Goal: Transaction & Acquisition: Purchase product/service

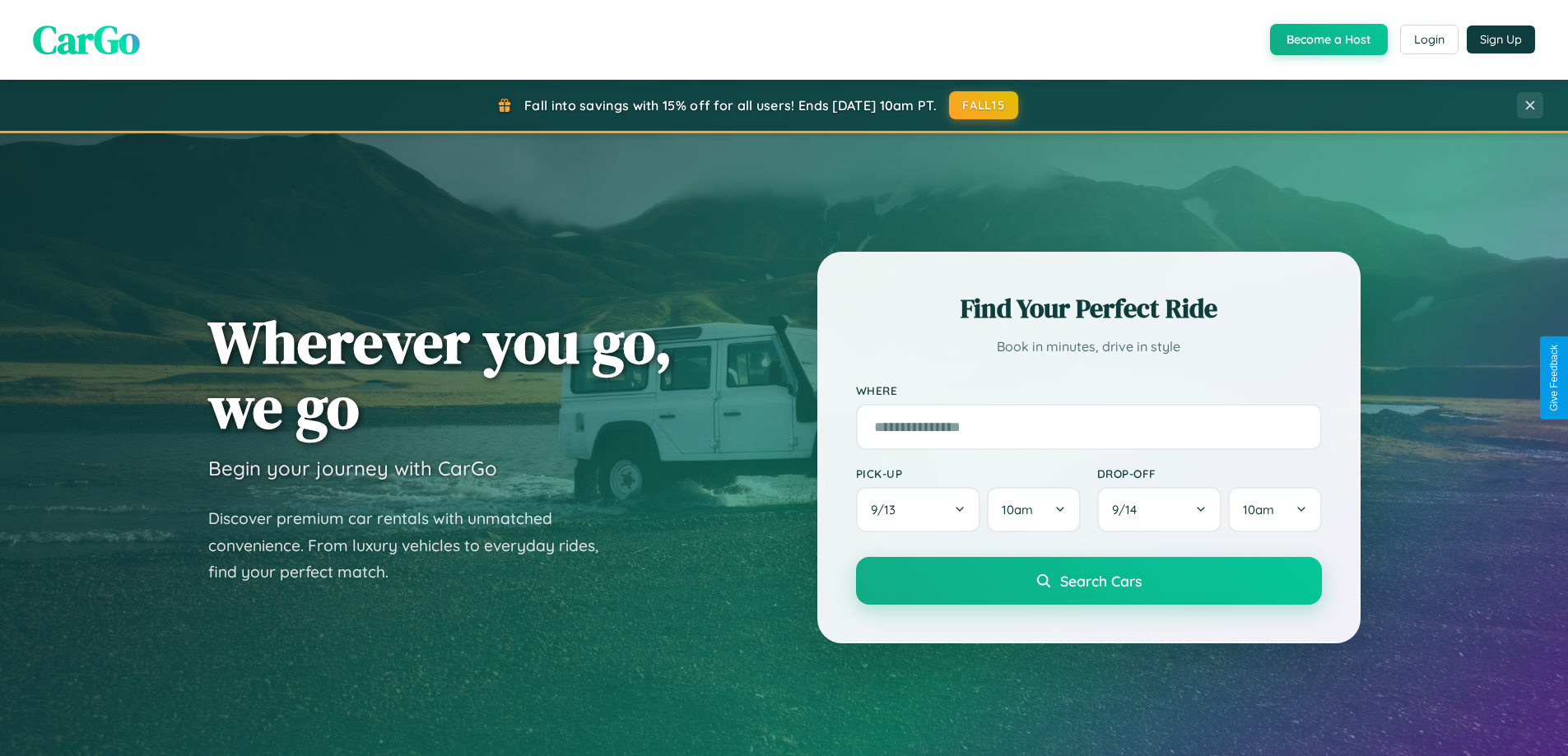
scroll to position [1132, 0]
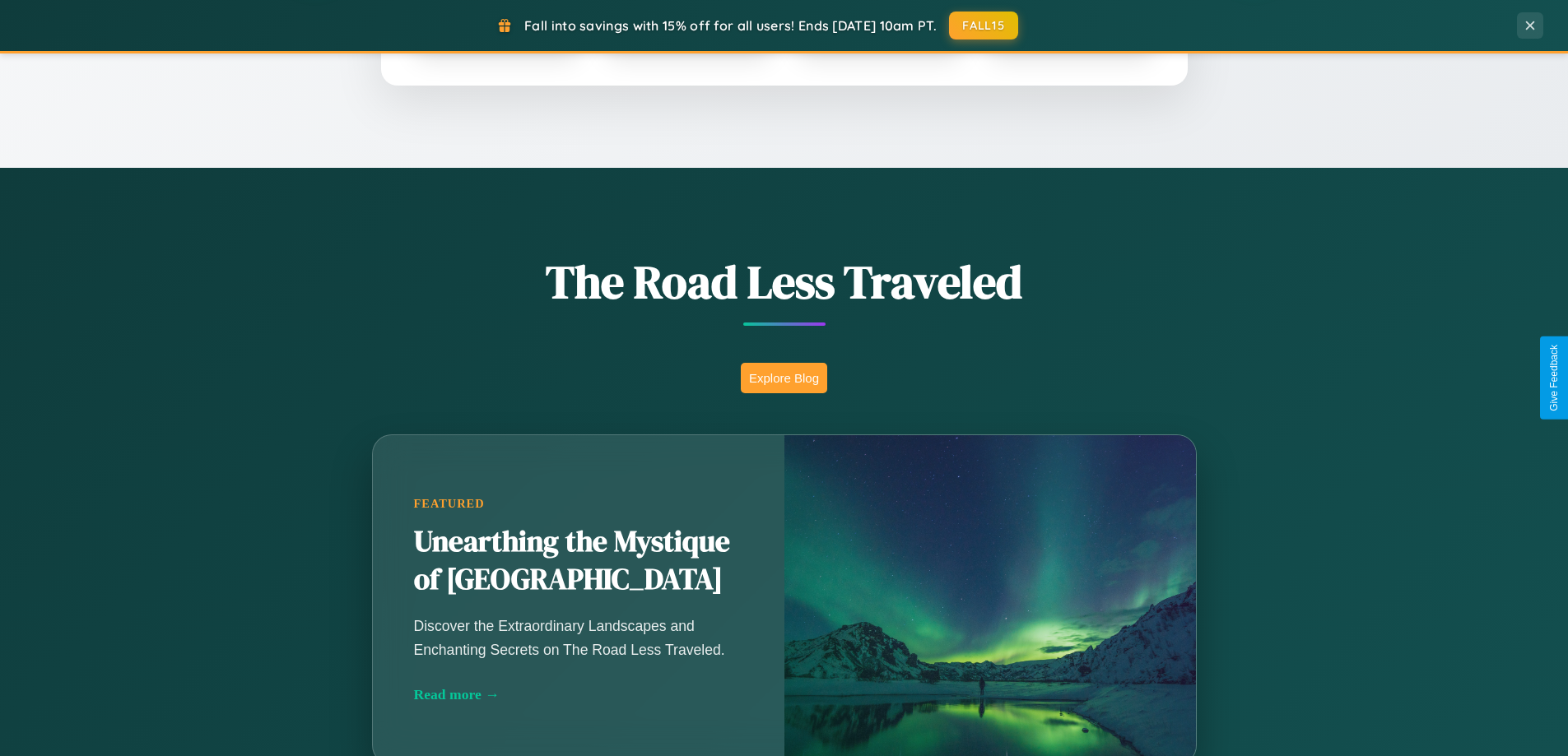
click at [784, 378] on button "Explore Blog" at bounding box center [784, 378] width 86 height 31
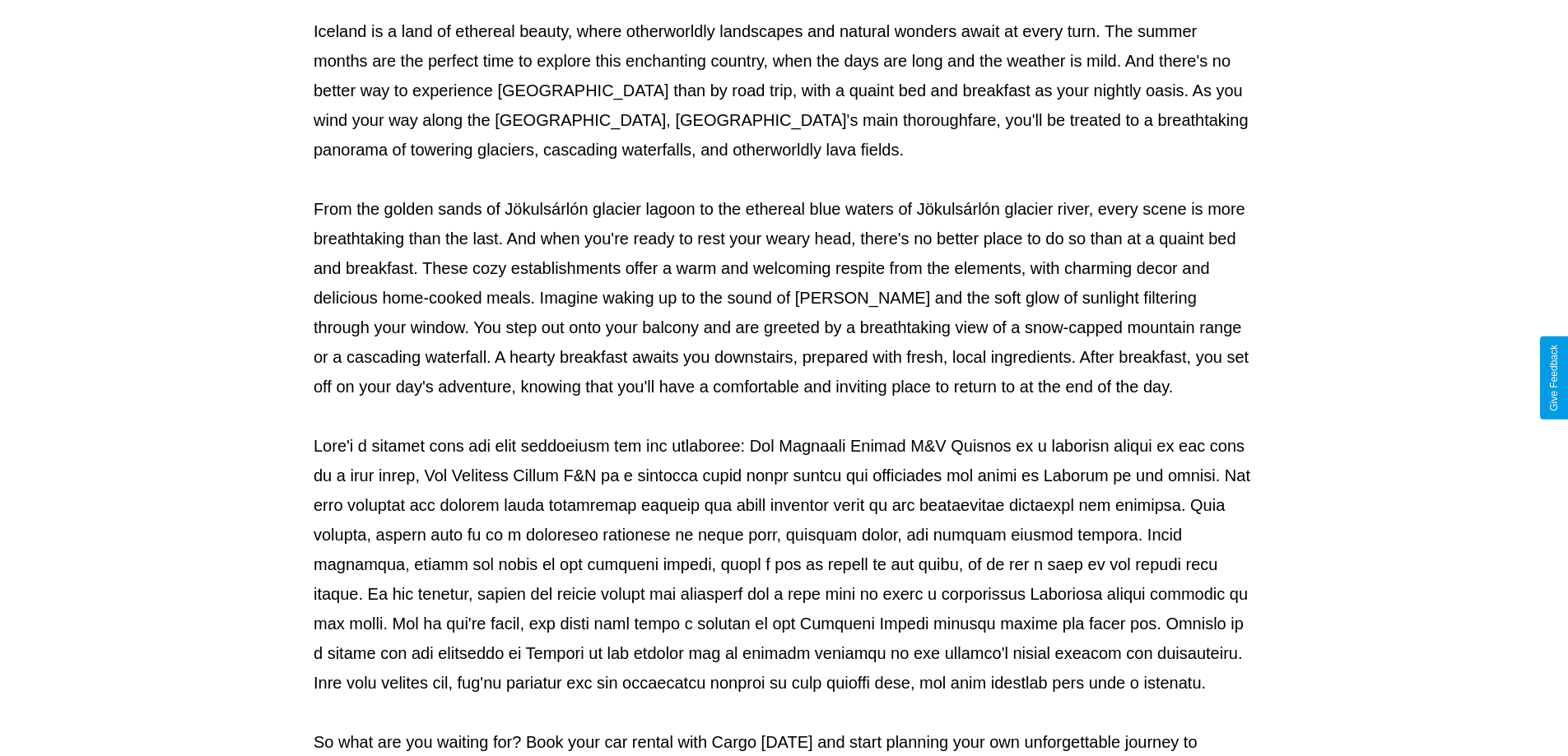
scroll to position [532, 0]
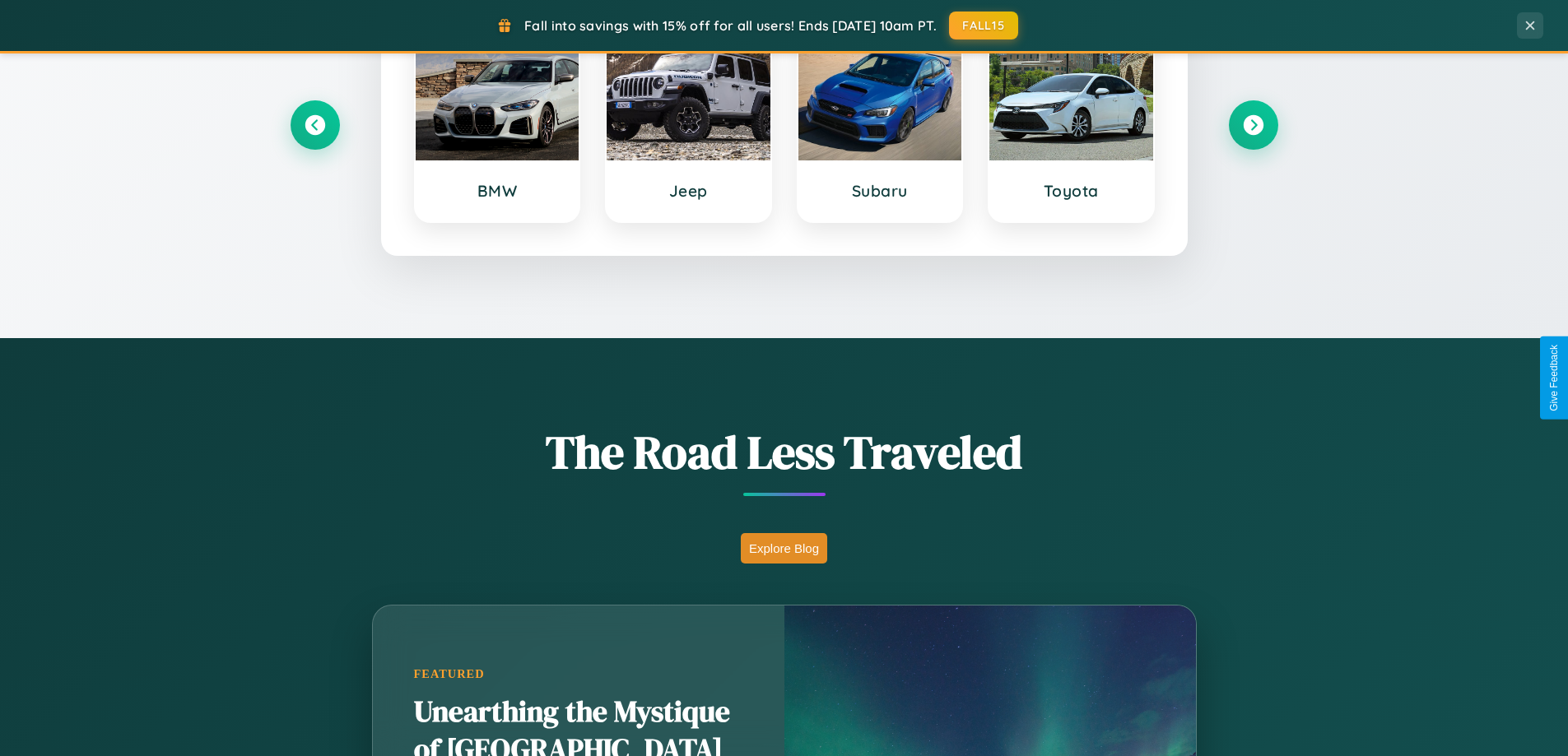
scroll to position [251, 0]
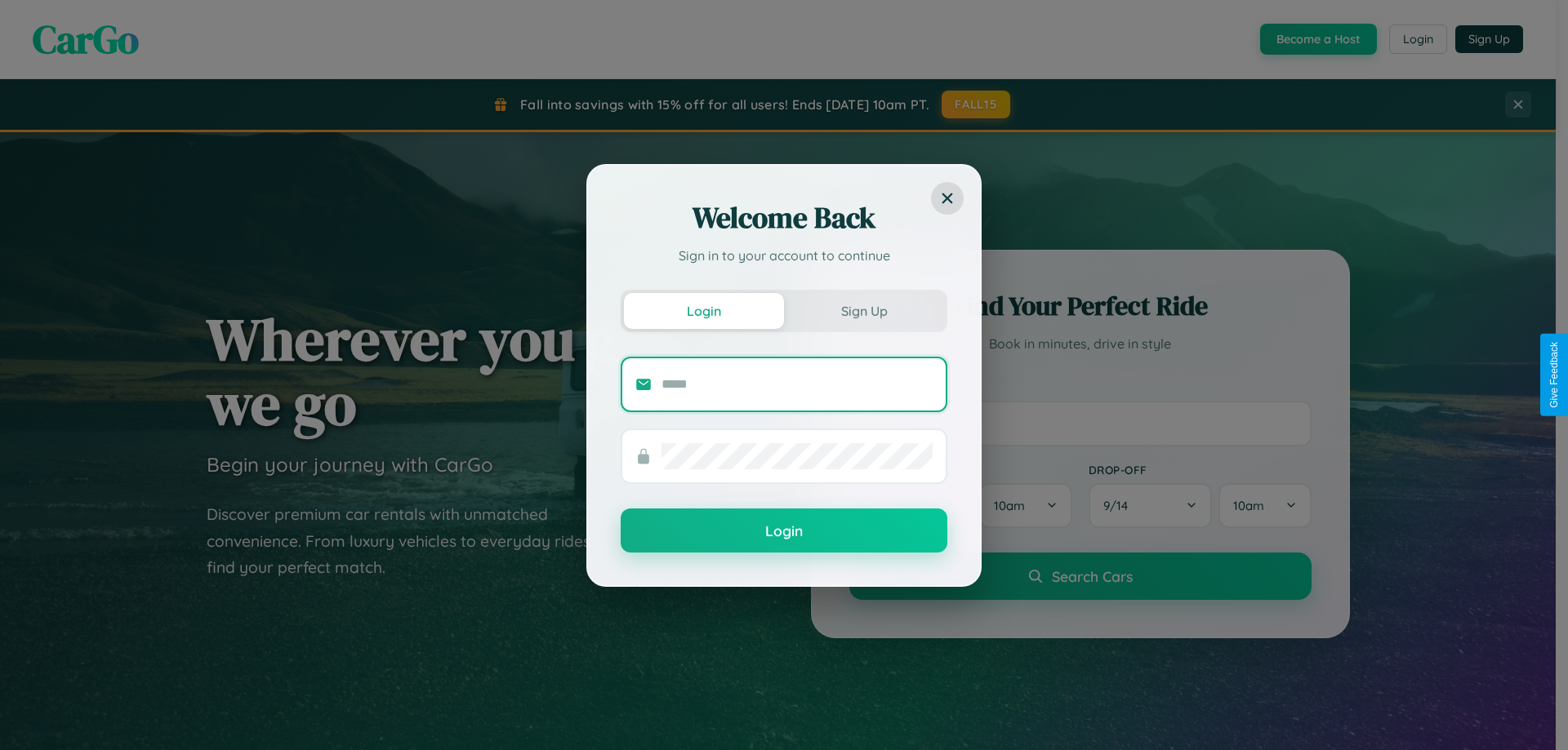
click at [797, 383] on input "text" at bounding box center [797, 384] width 271 height 26
type input "**********"
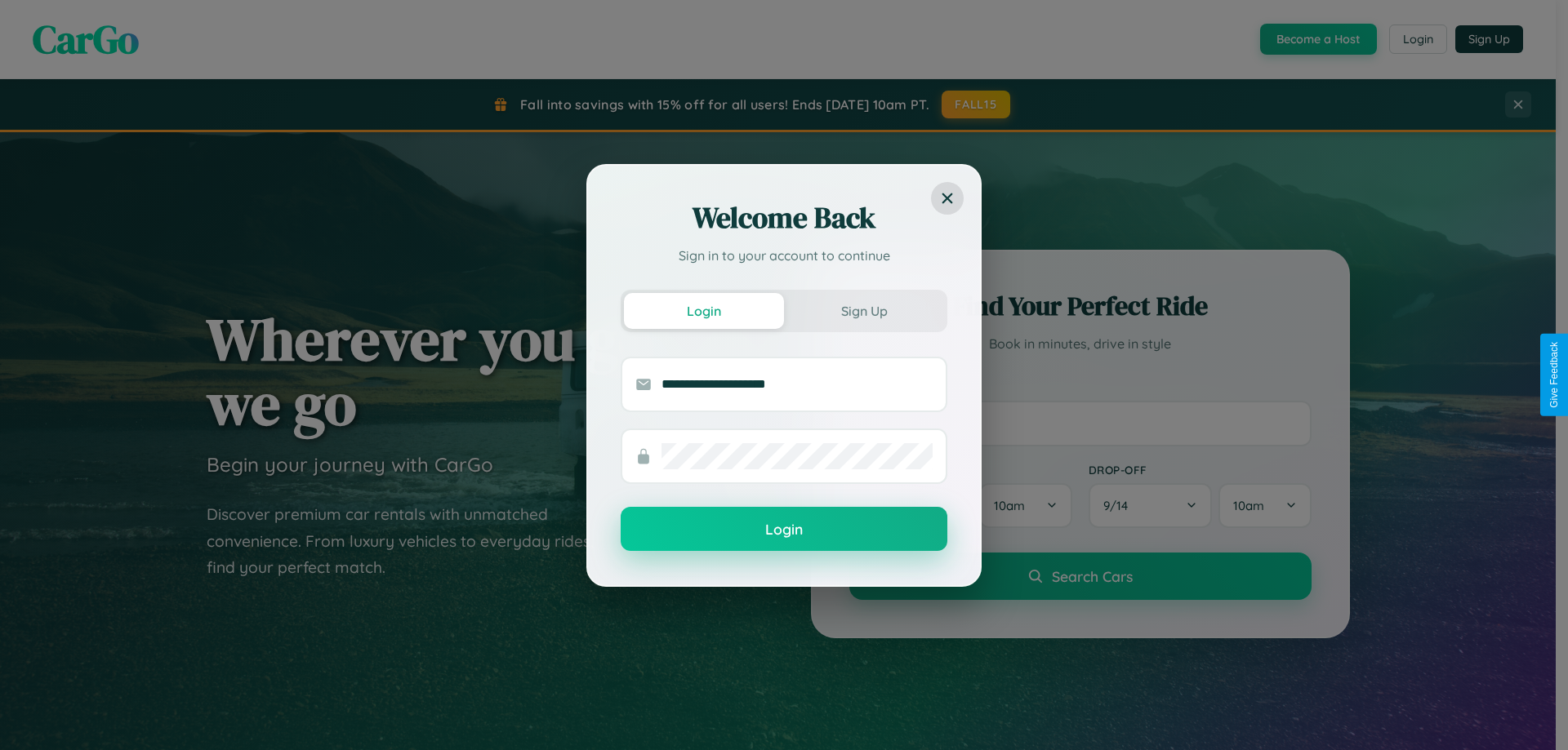
click at [784, 529] on button "Login" at bounding box center [784, 529] width 327 height 44
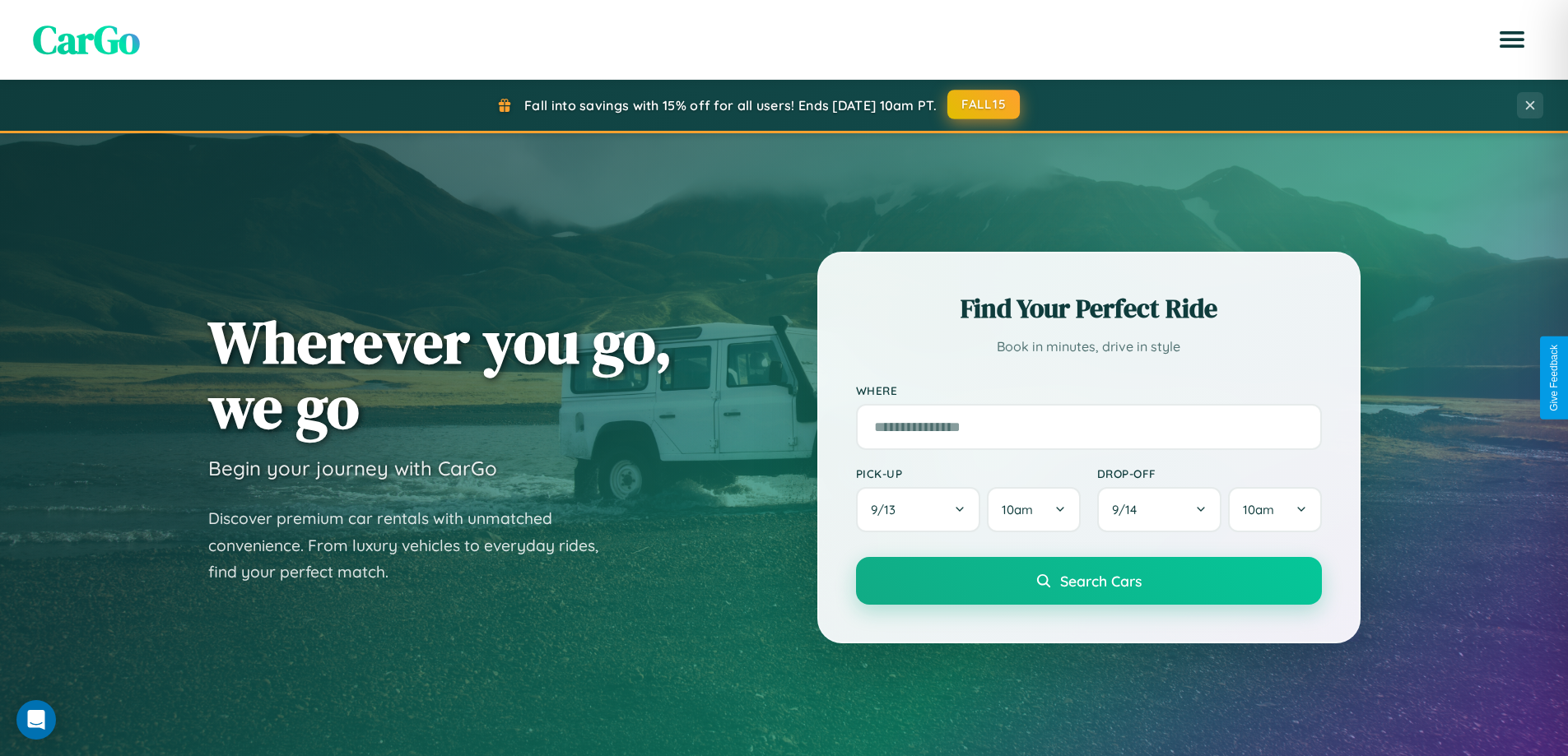
click at [984, 105] on button "FALL15" at bounding box center [983, 105] width 72 height 30
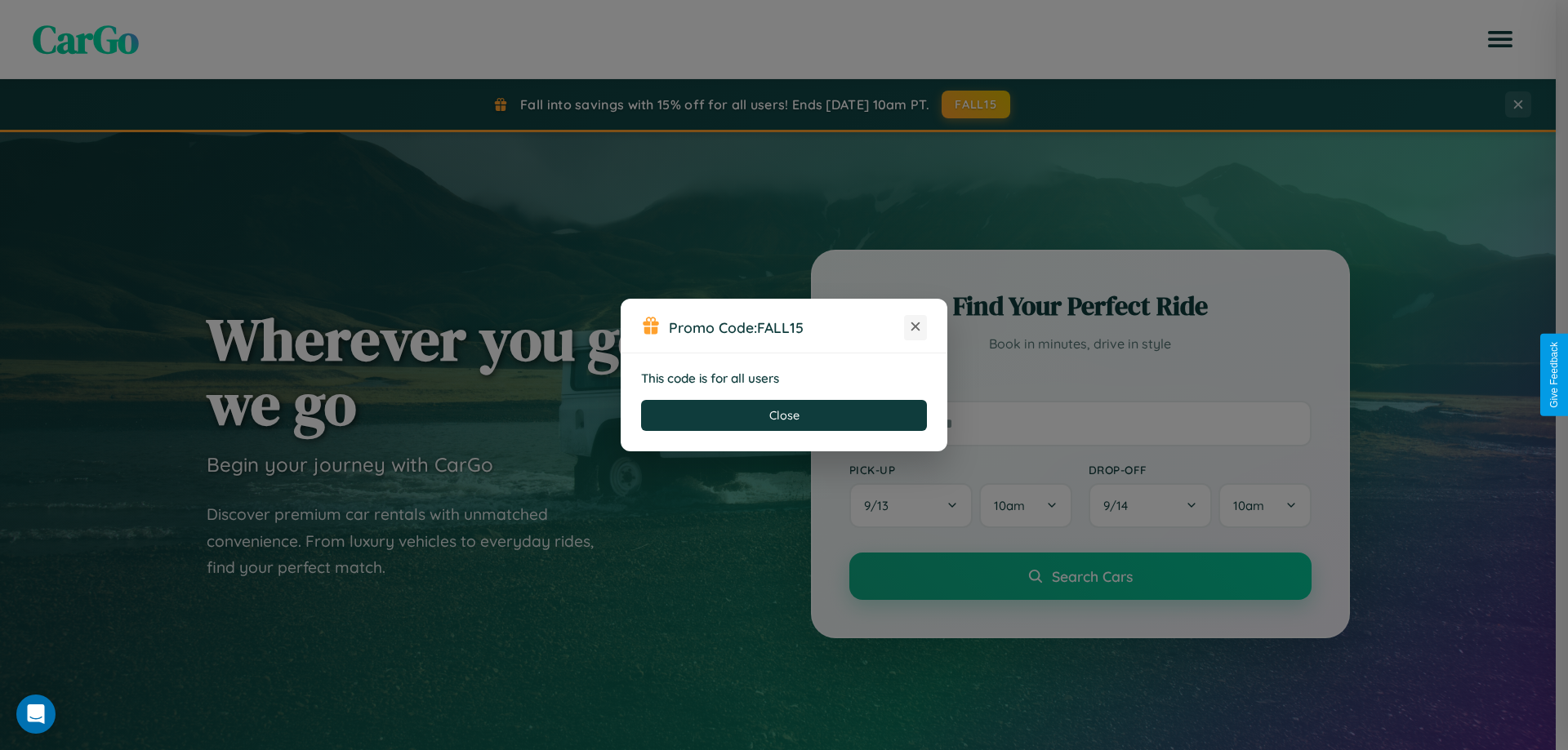
click at [915, 327] on icon at bounding box center [915, 327] width 17 height 17
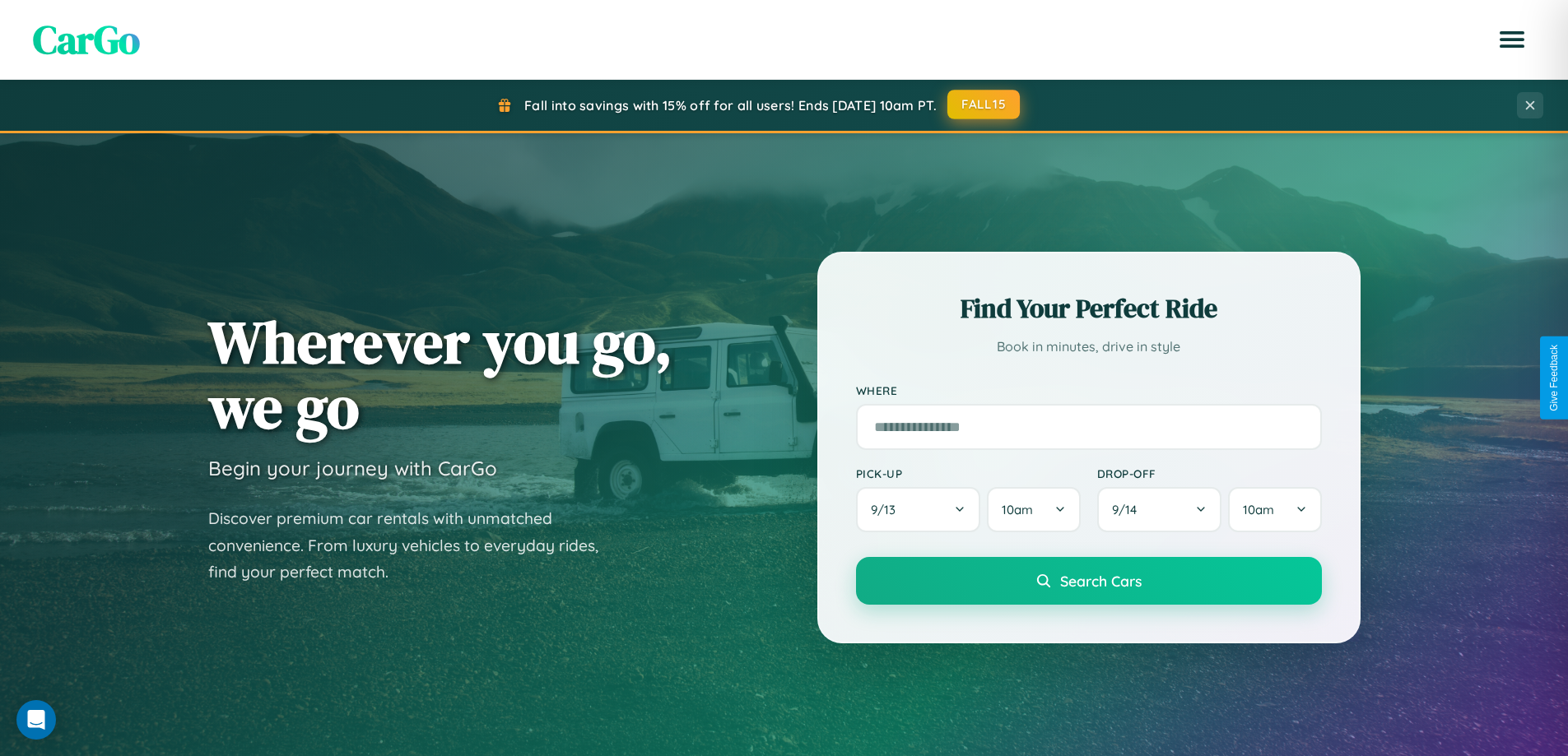
click at [984, 105] on button "FALL15" at bounding box center [983, 105] width 72 height 30
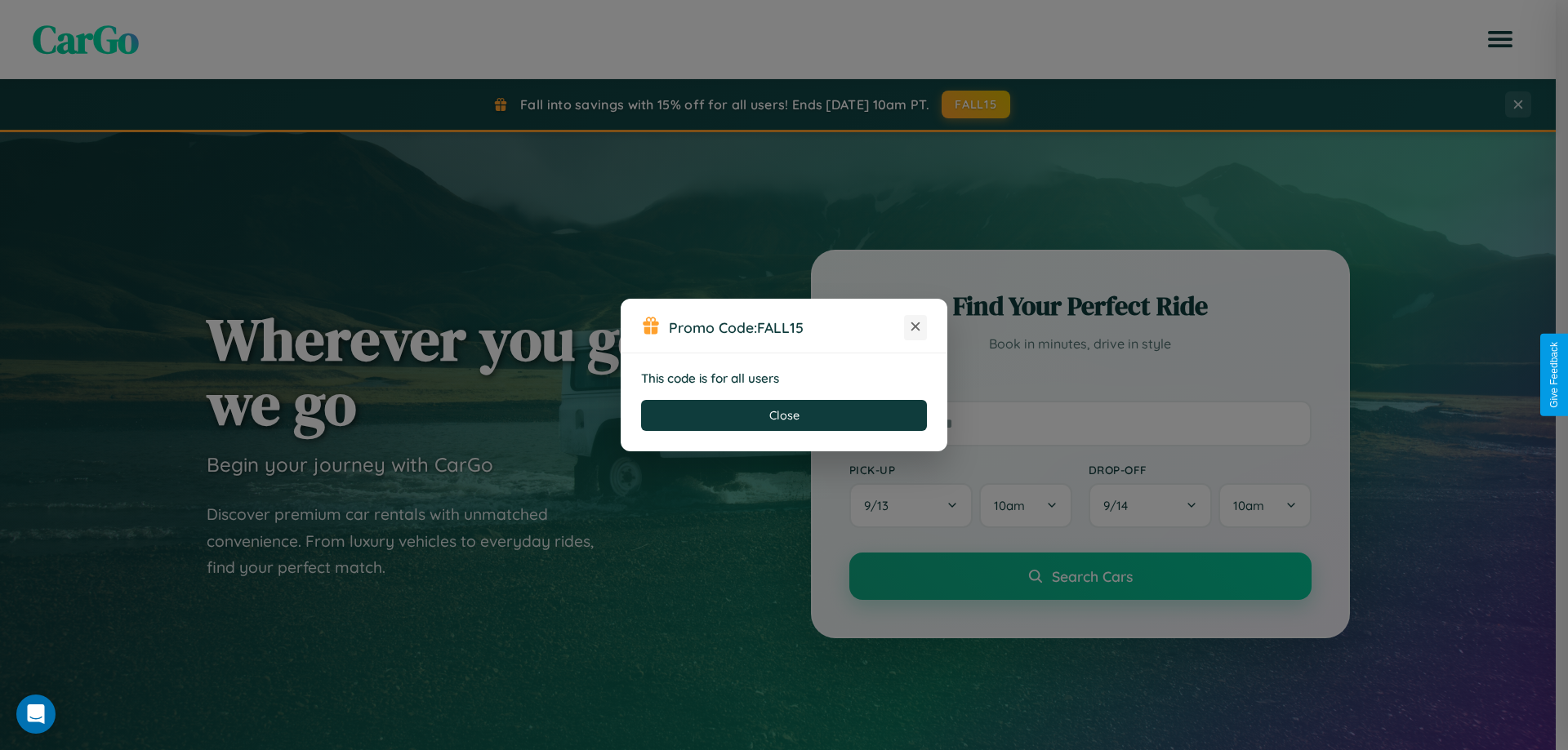
click at [915, 327] on icon at bounding box center [915, 327] width 17 height 17
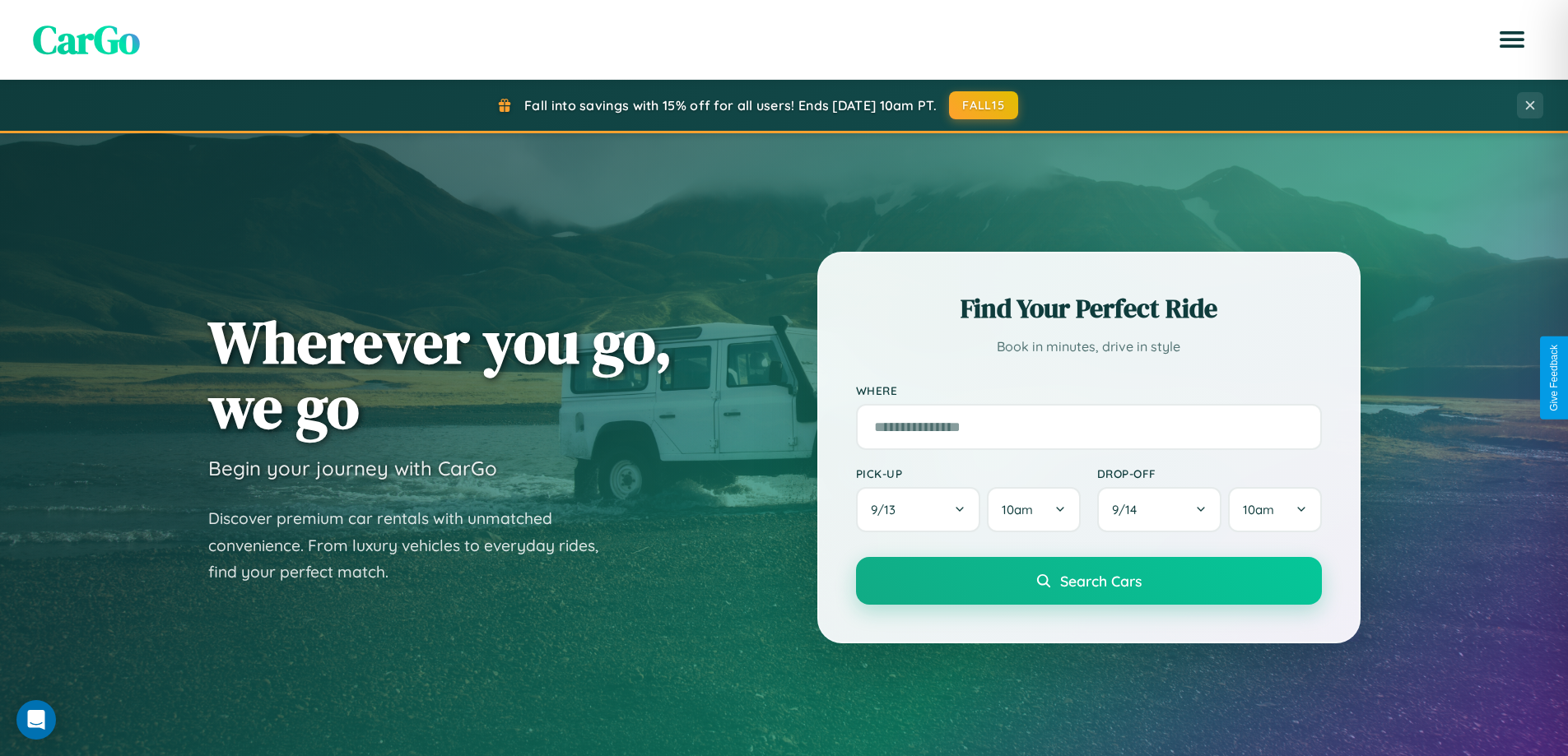
scroll to position [709, 0]
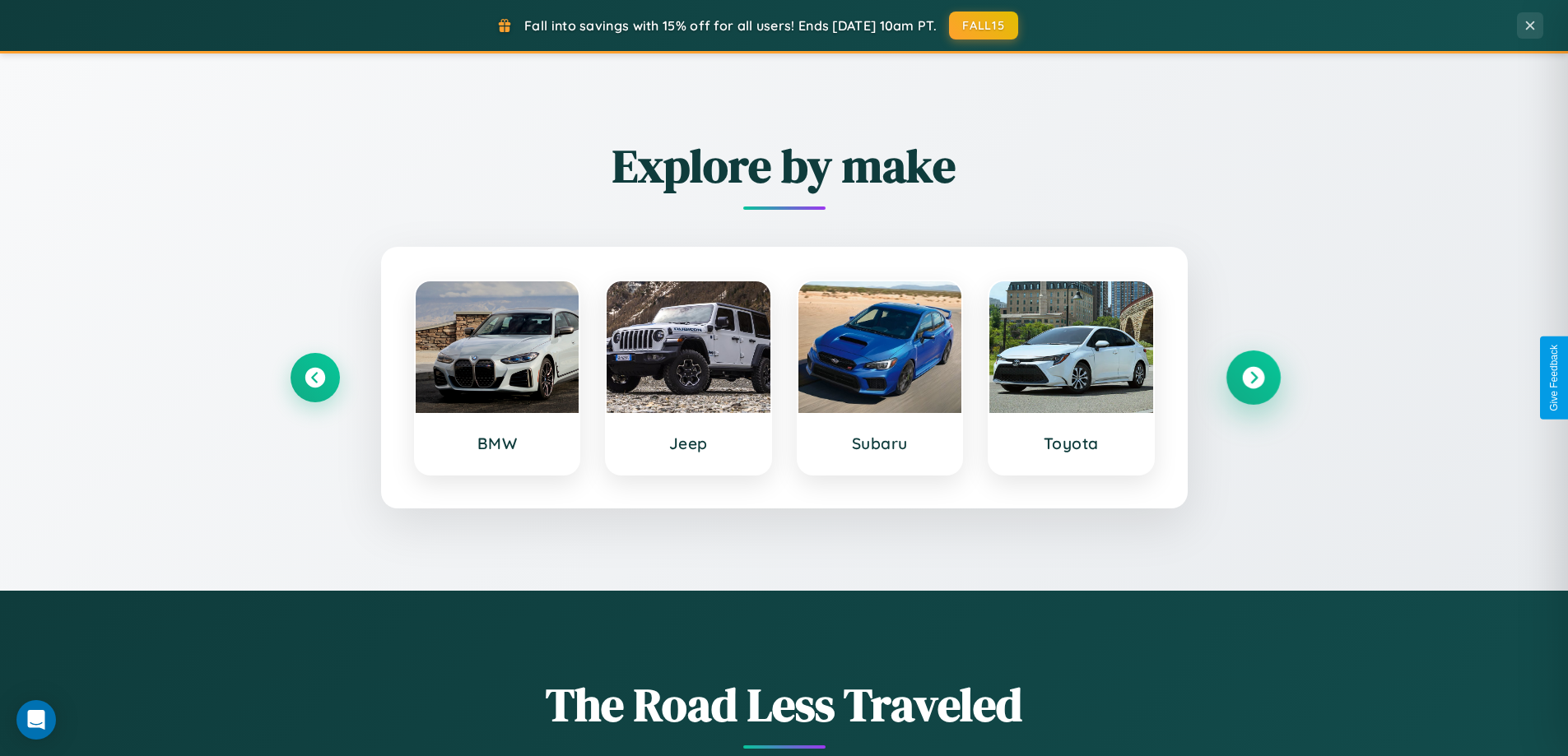
click at [1253, 378] on icon at bounding box center [1253, 378] width 22 height 22
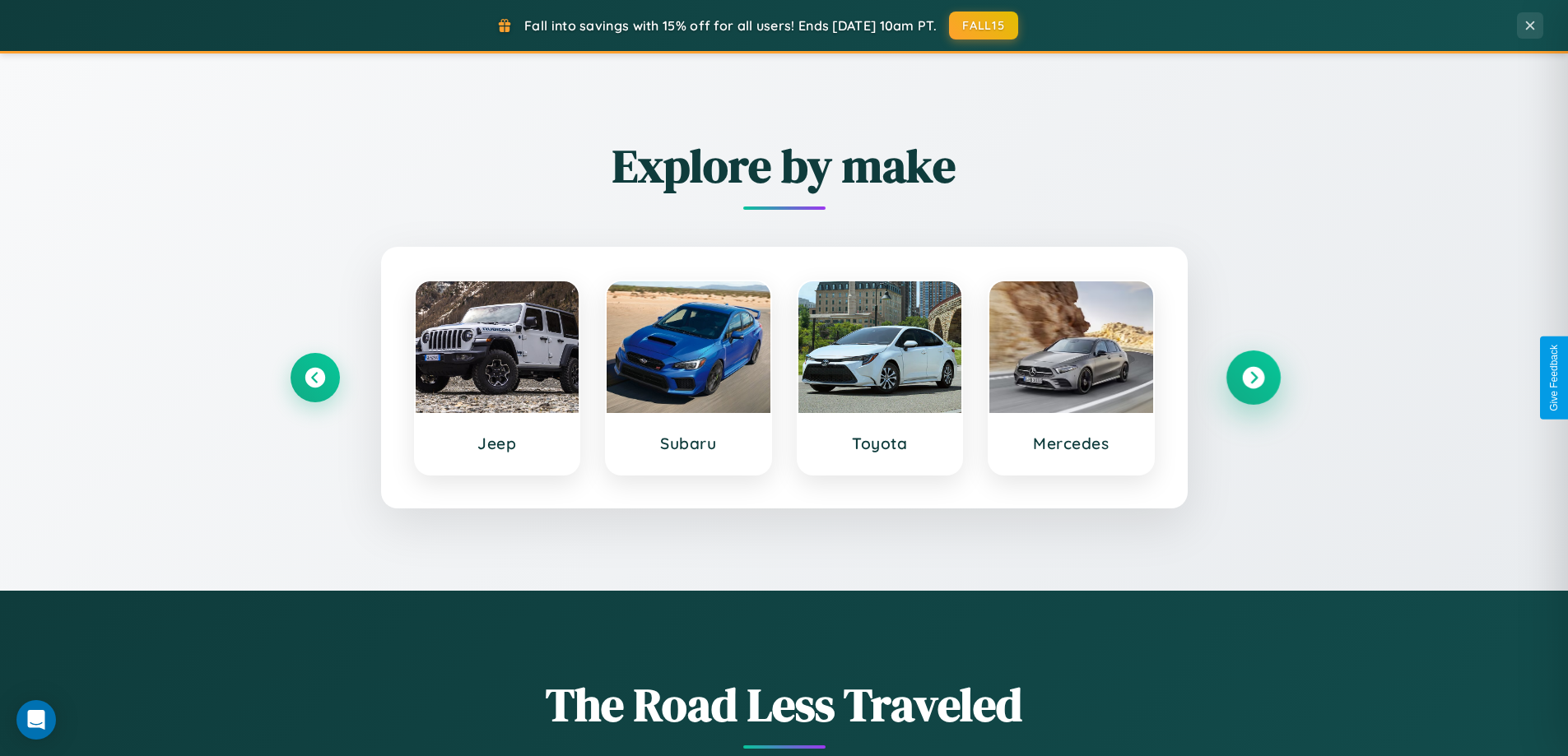
click at [1253, 378] on icon at bounding box center [1253, 378] width 22 height 22
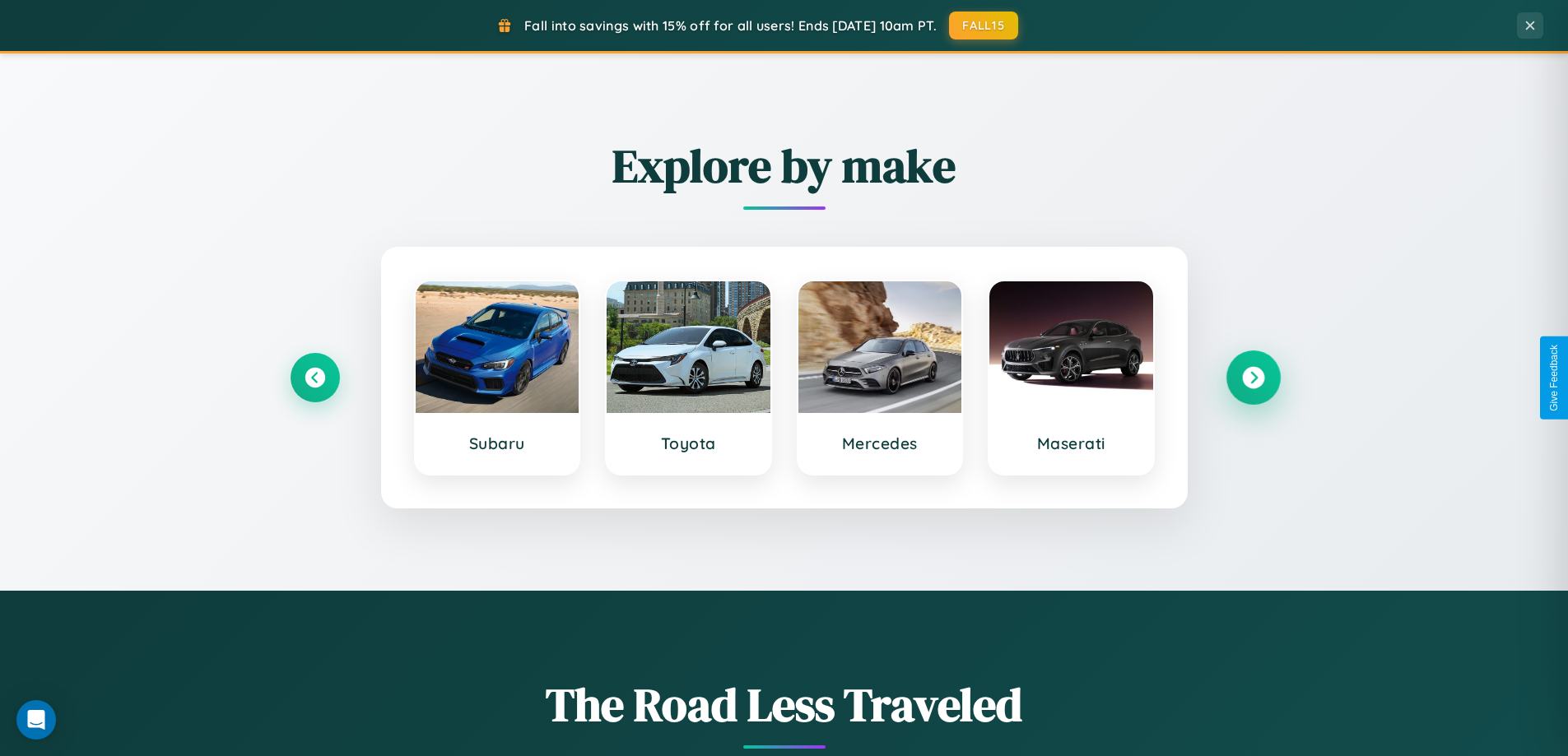
click at [1253, 378] on icon at bounding box center [1253, 378] width 22 height 22
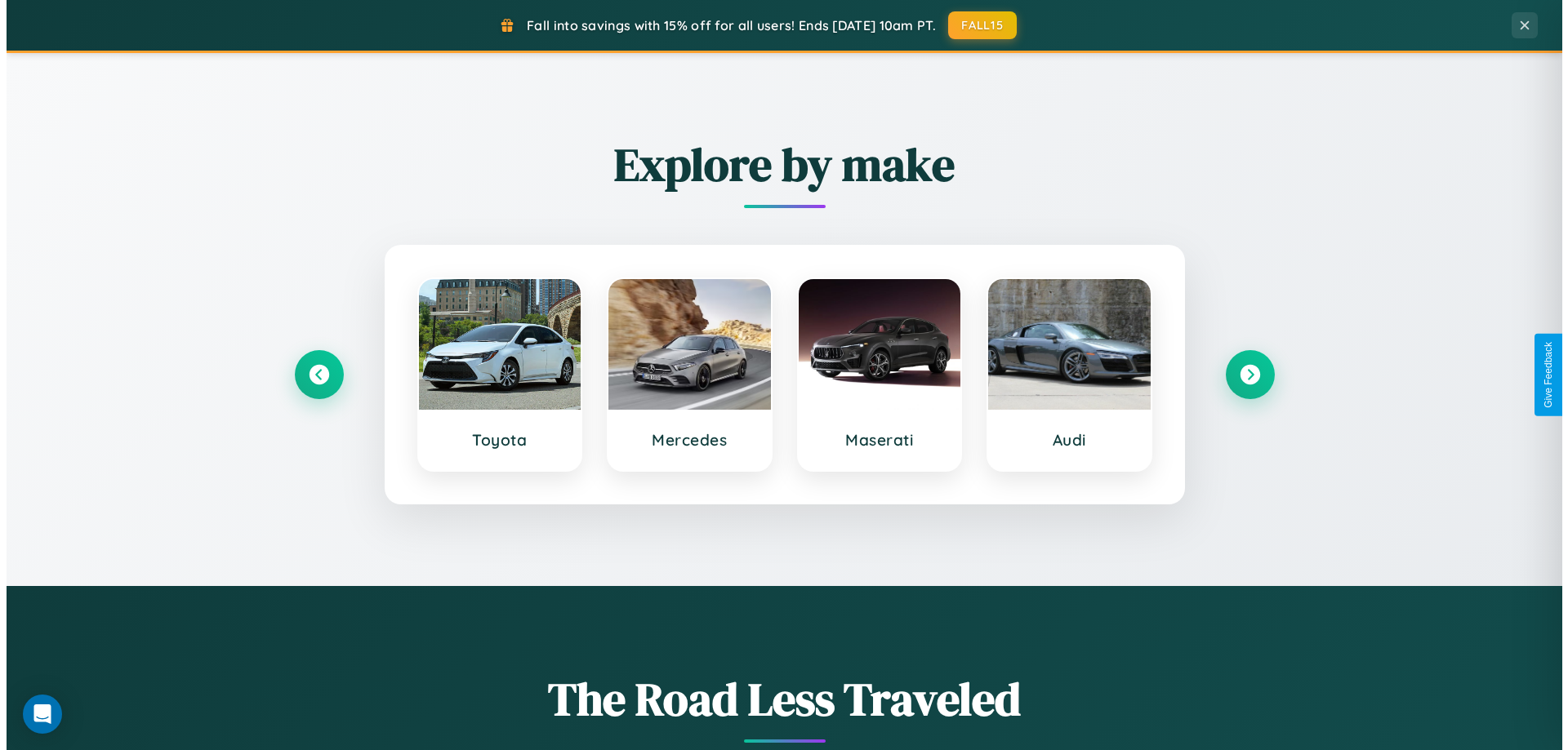
scroll to position [0, 0]
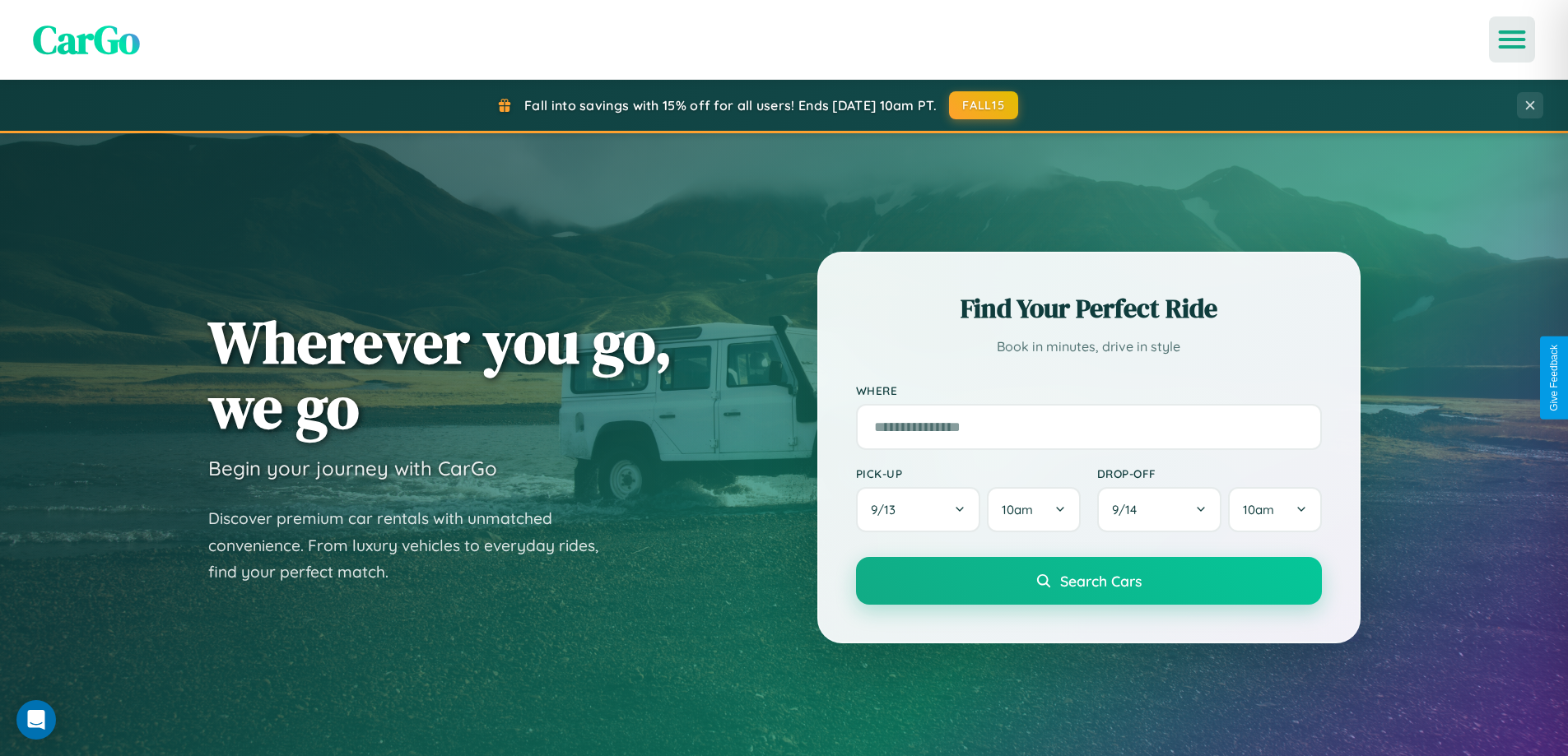
click at [1512, 40] on icon "Open menu" at bounding box center [1512, 39] width 24 height 15
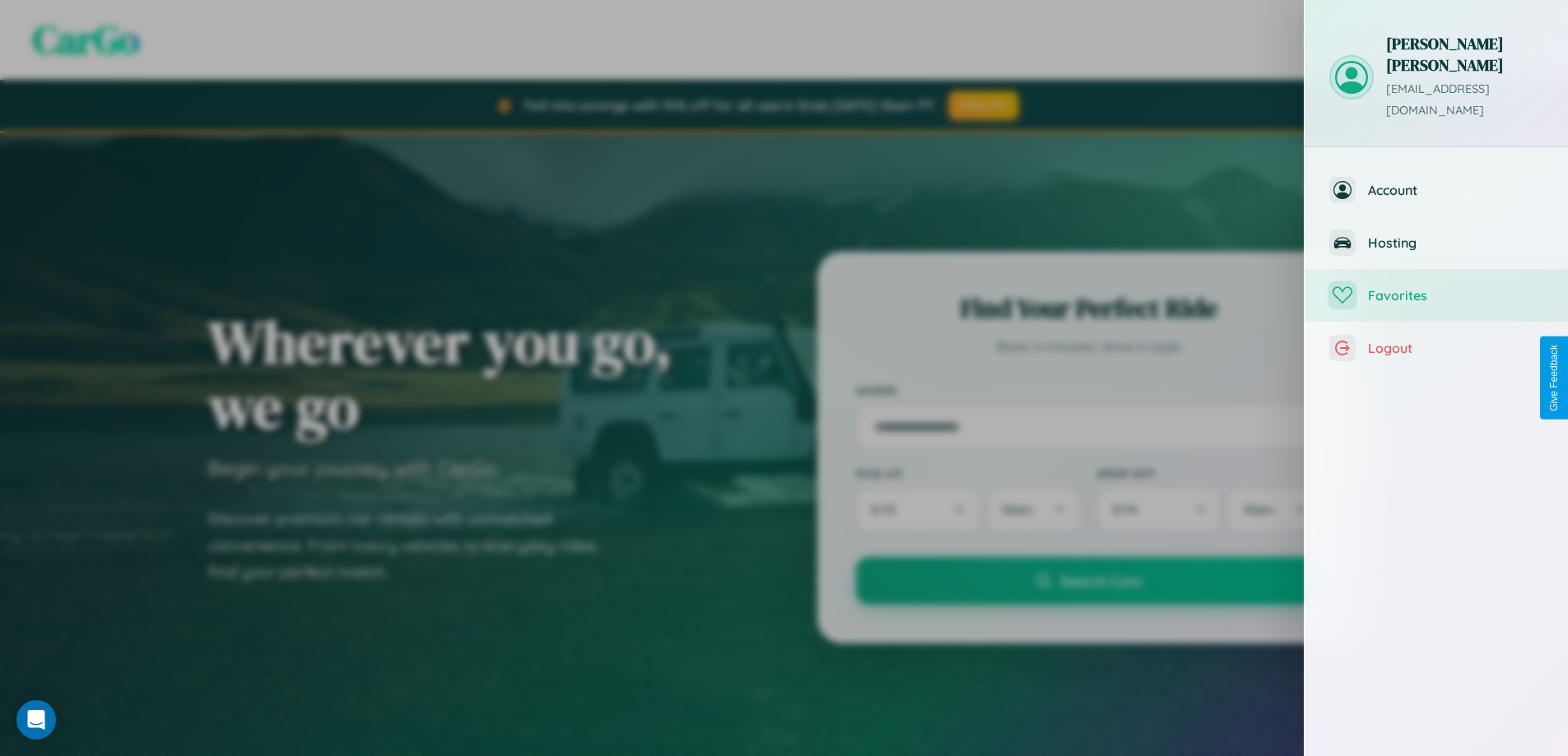
click at [1436, 287] on span "Favorites" at bounding box center [1455, 295] width 175 height 17
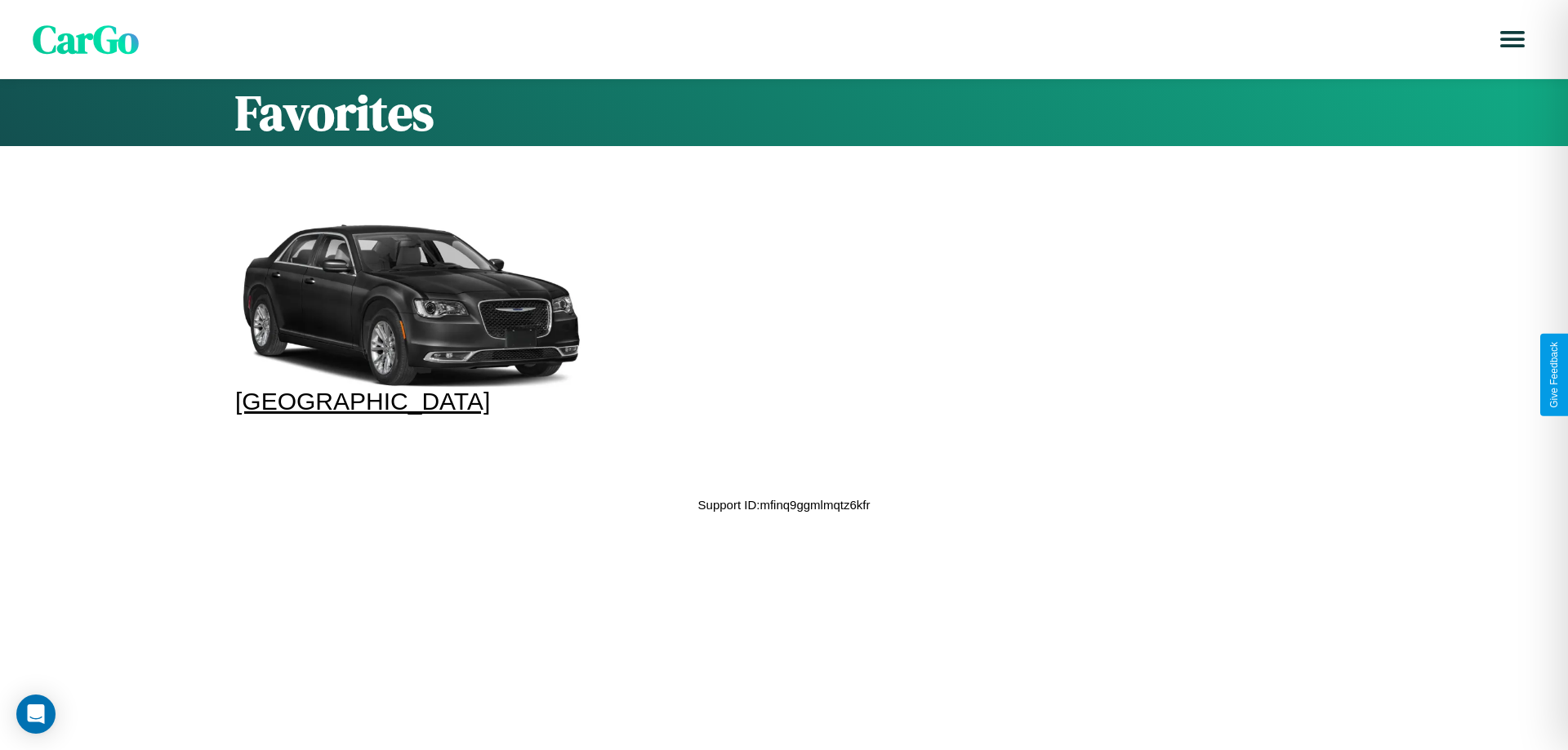
click at [399, 310] on div at bounding box center [411, 306] width 353 height 163
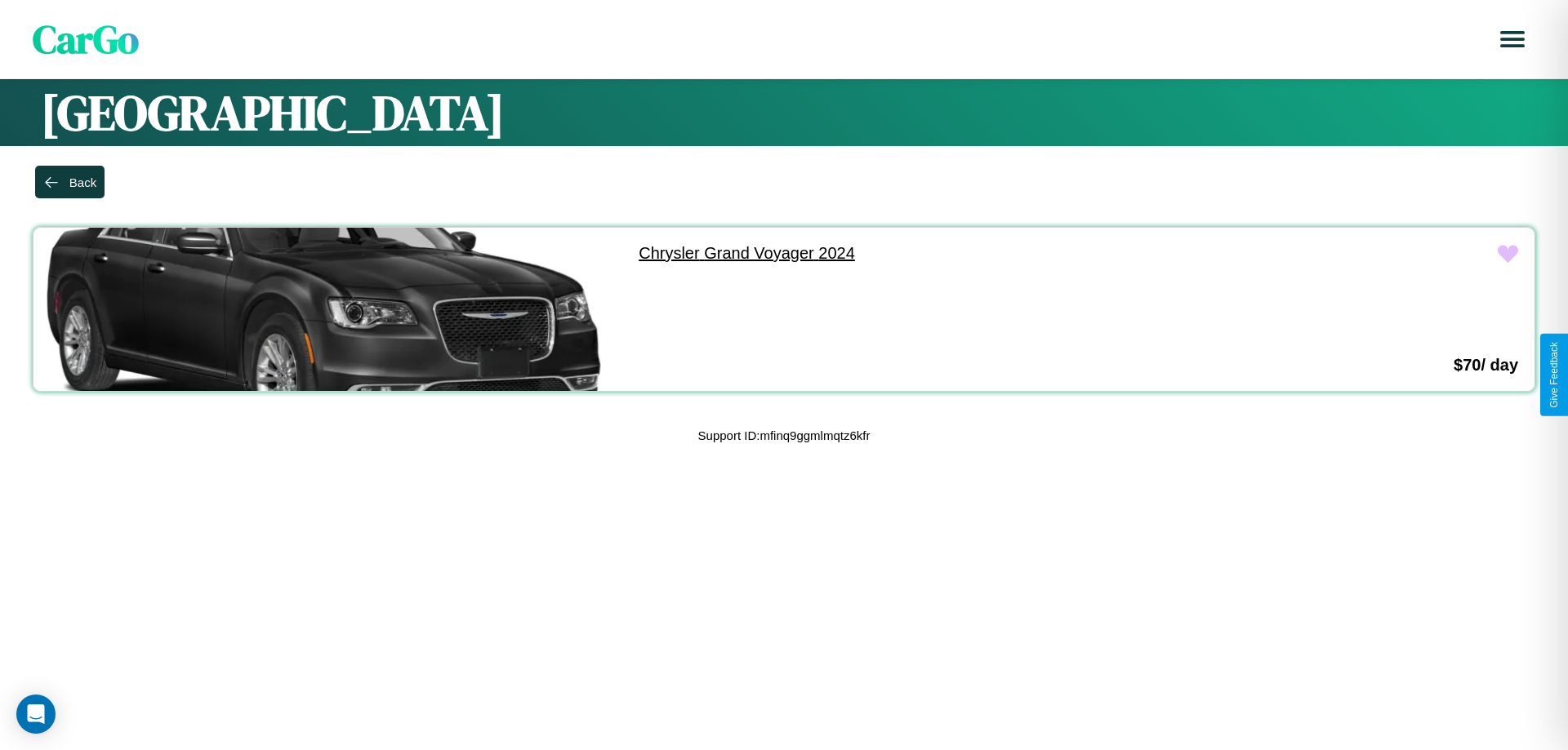
click at [905, 253] on link "Chrysler Grand Voyager 2024" at bounding box center [912, 253] width 581 height 52
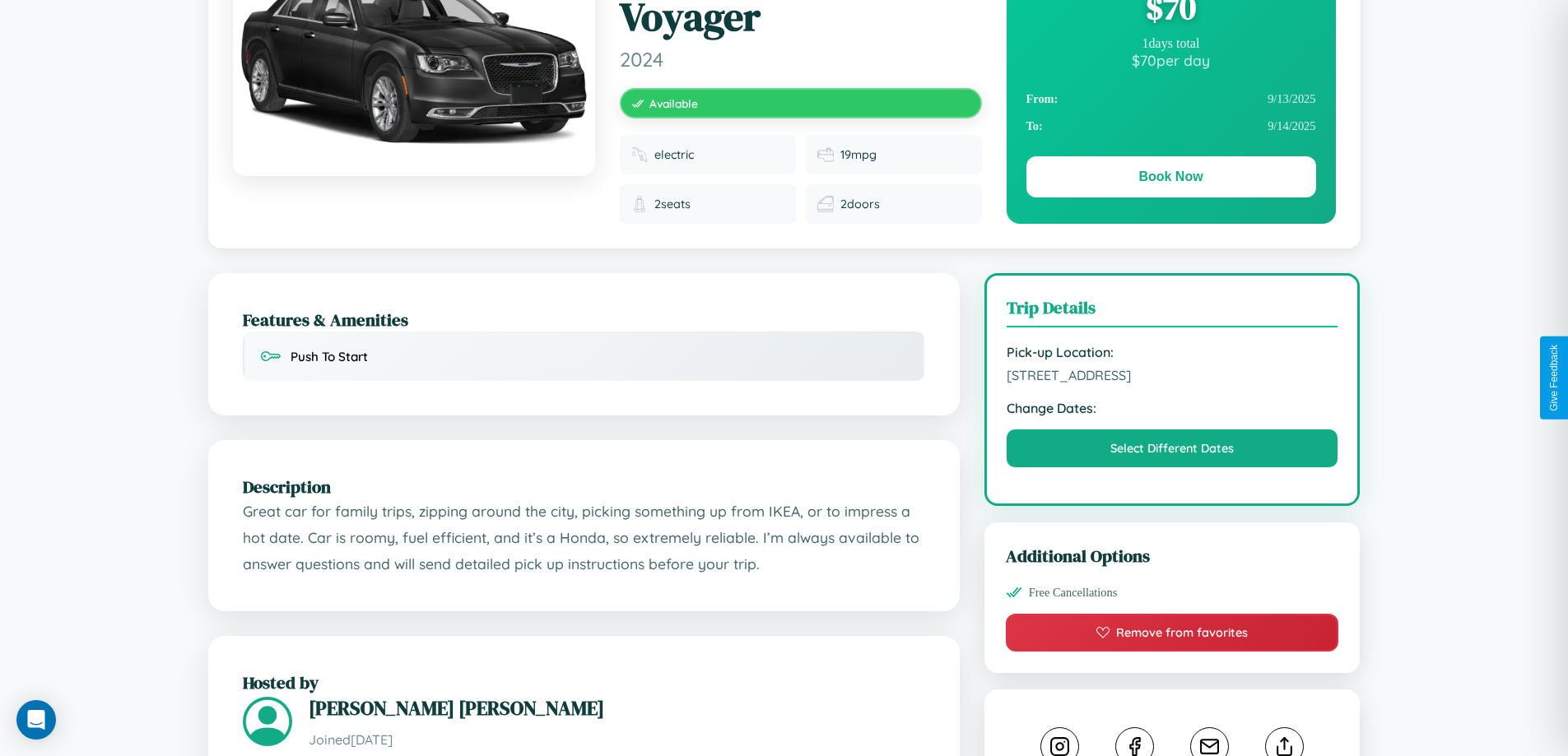
scroll to position [928, 0]
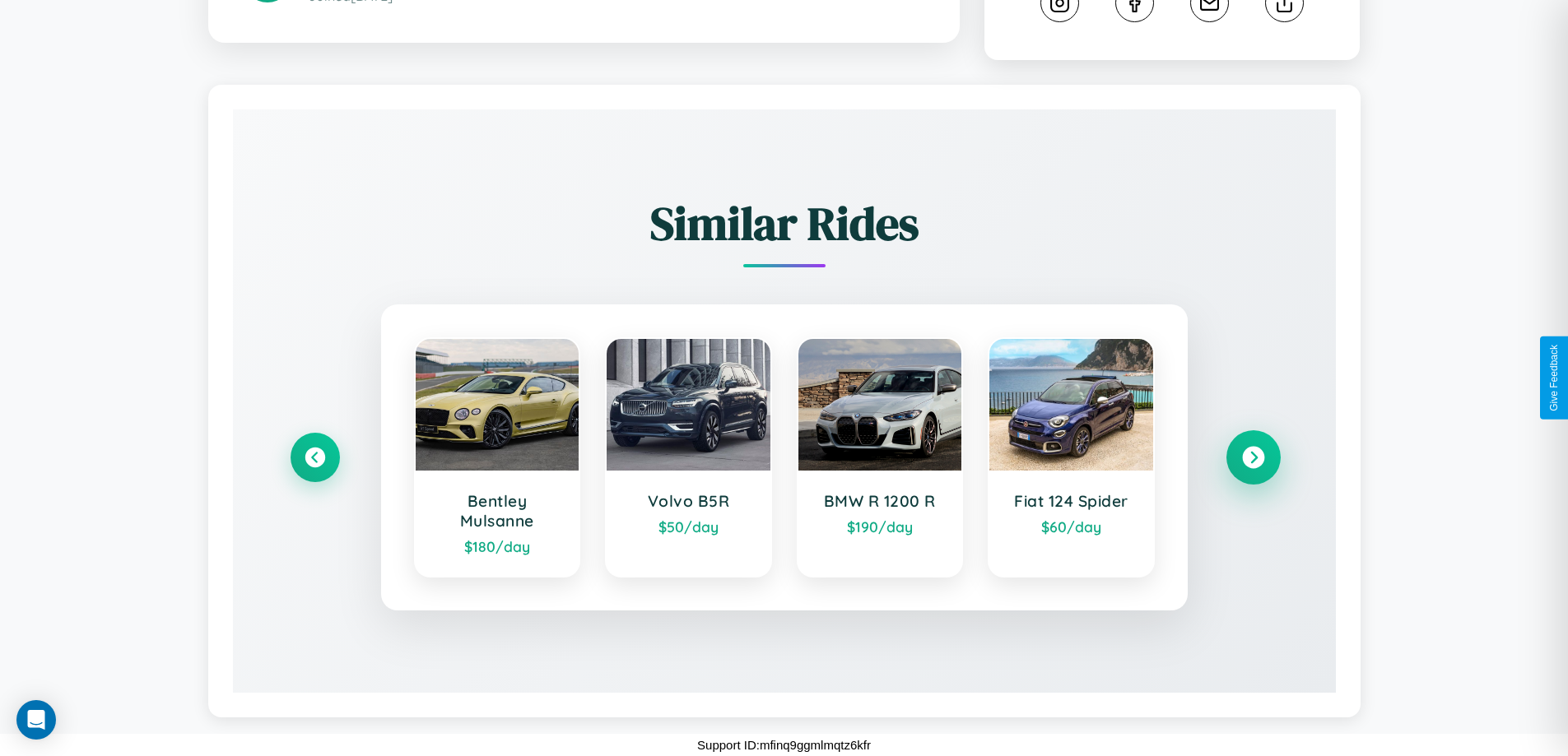
click at [1253, 458] on icon at bounding box center [1253, 458] width 22 height 22
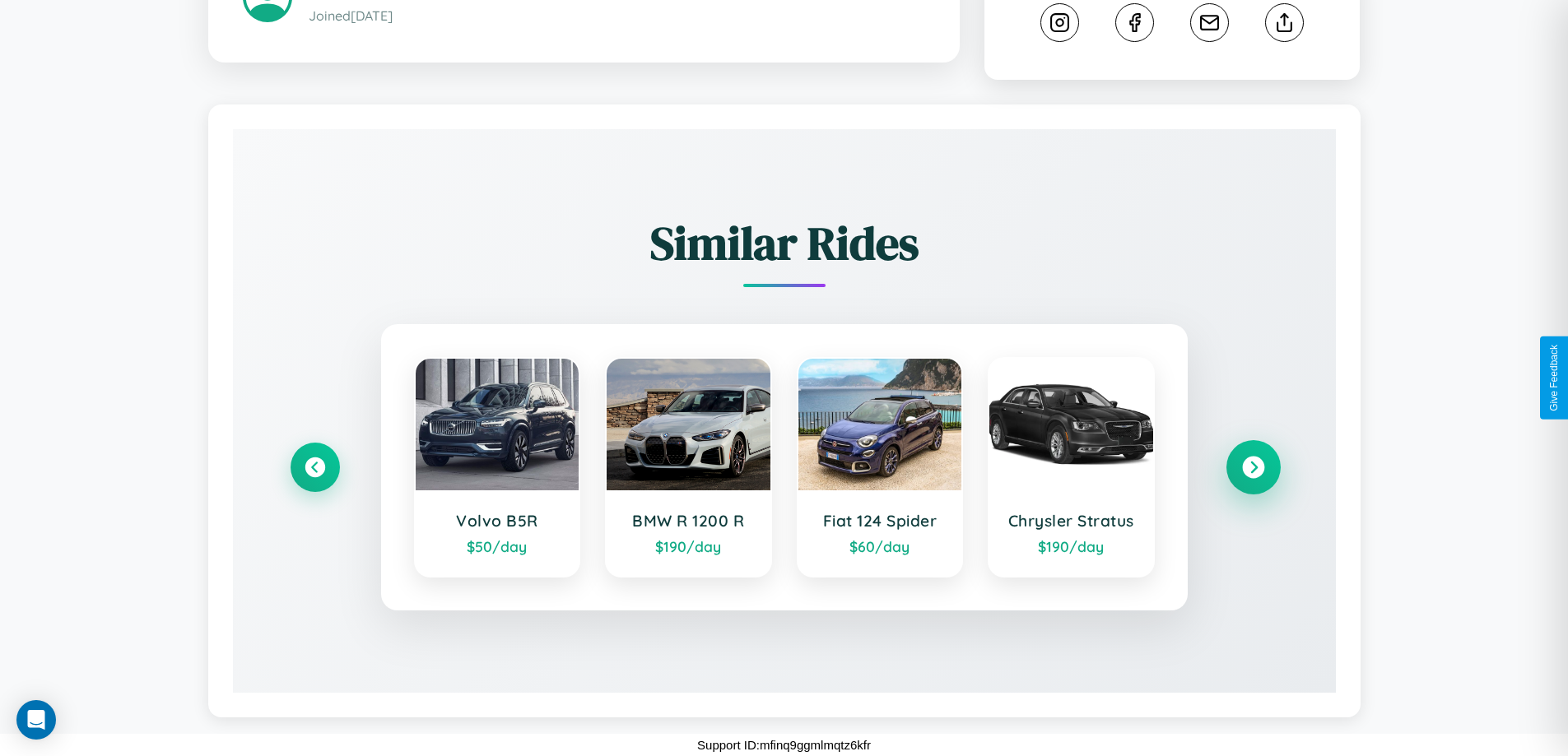
scroll to position [909, 0]
click at [1253, 467] on icon at bounding box center [1253, 467] width 22 height 22
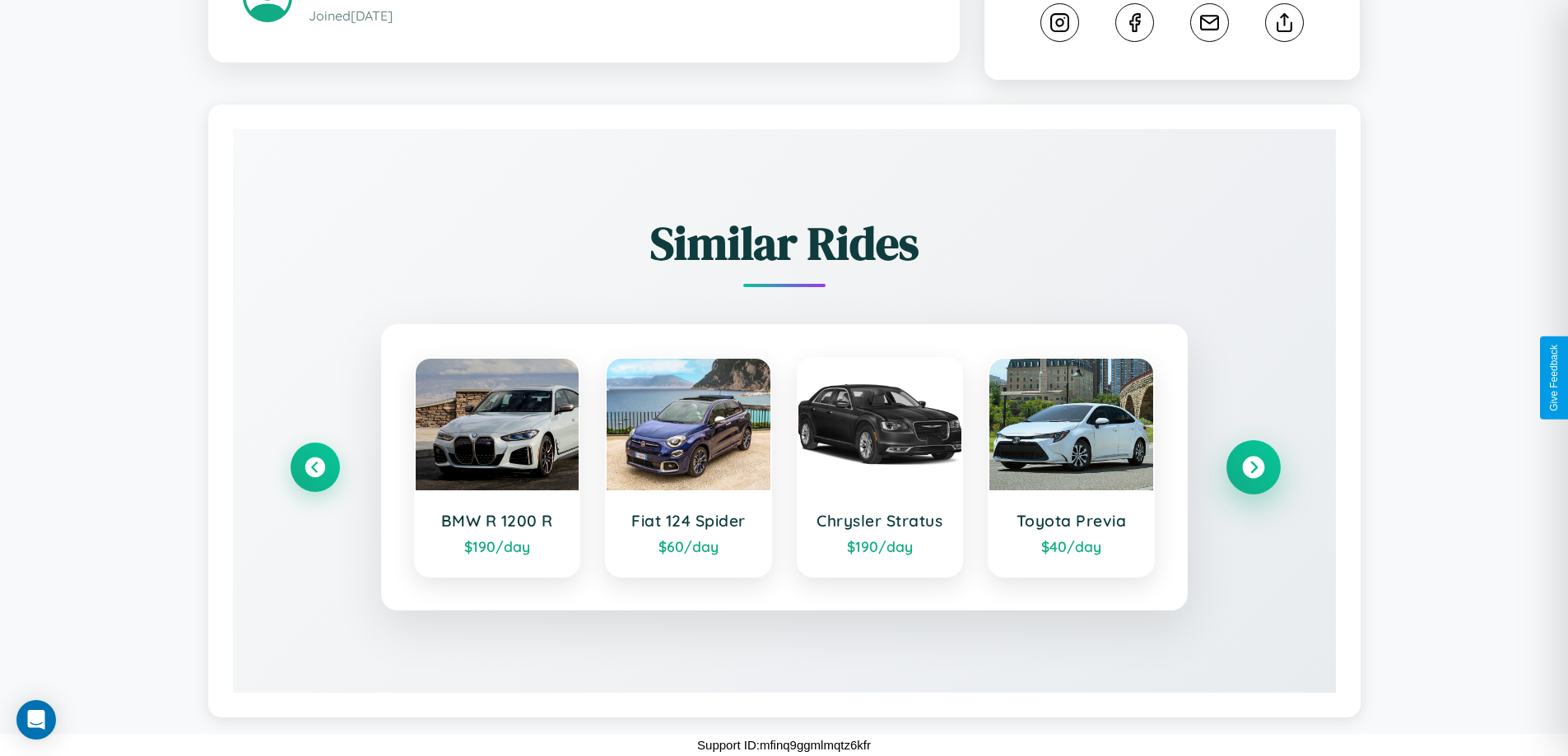
click at [1253, 467] on icon at bounding box center [1253, 467] width 22 height 22
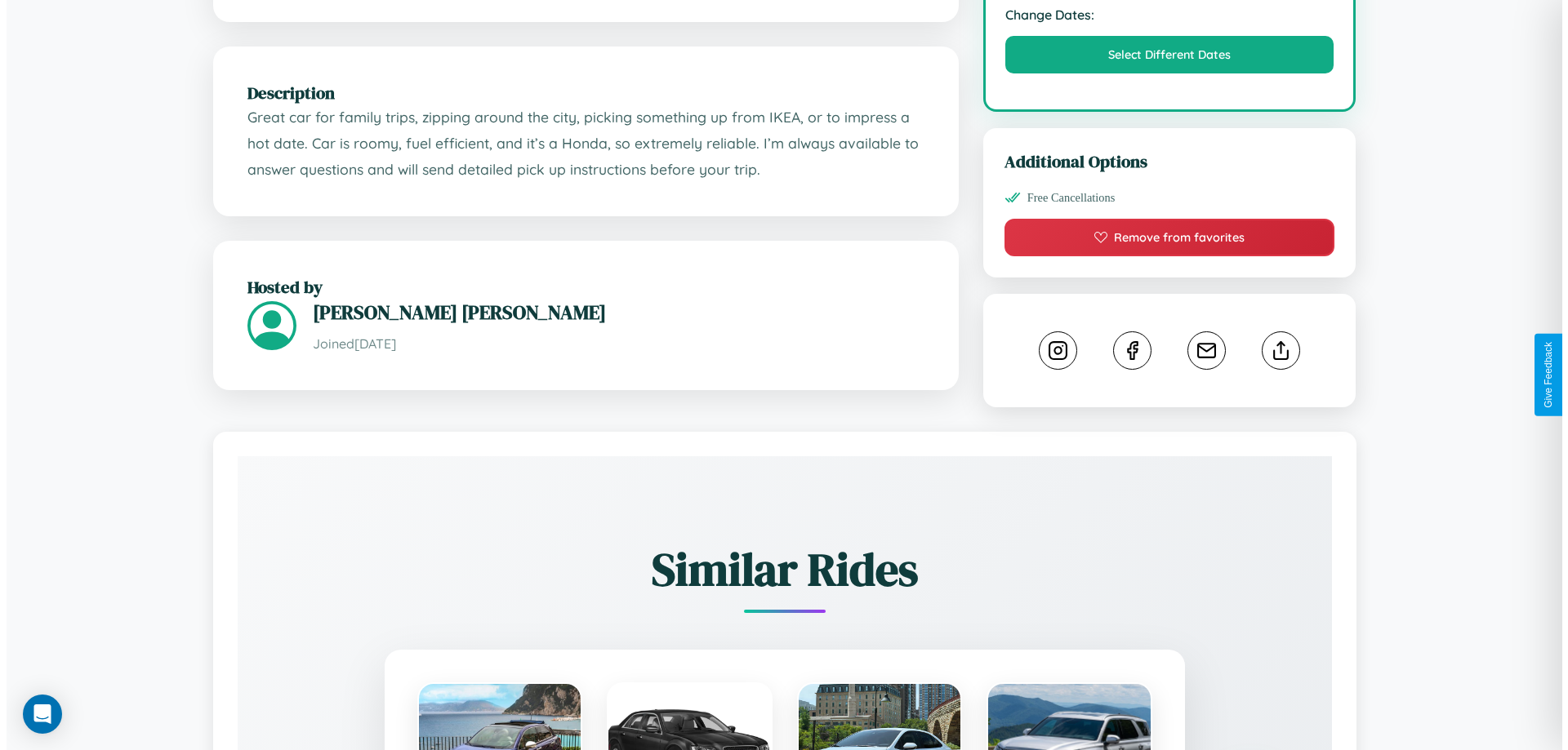
scroll to position [0, 0]
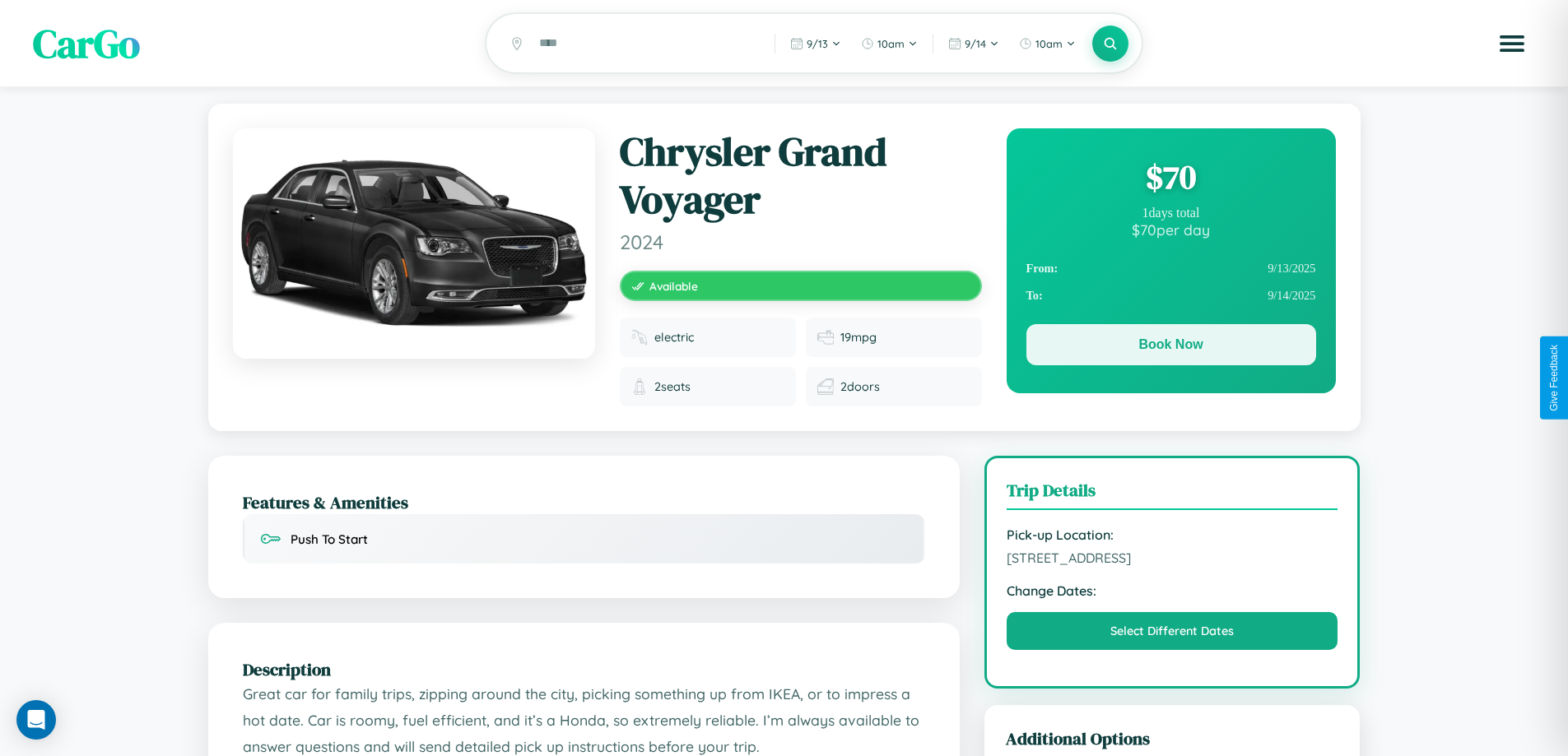
click at [1170, 348] on button "Book Now" at bounding box center [1171, 344] width 290 height 41
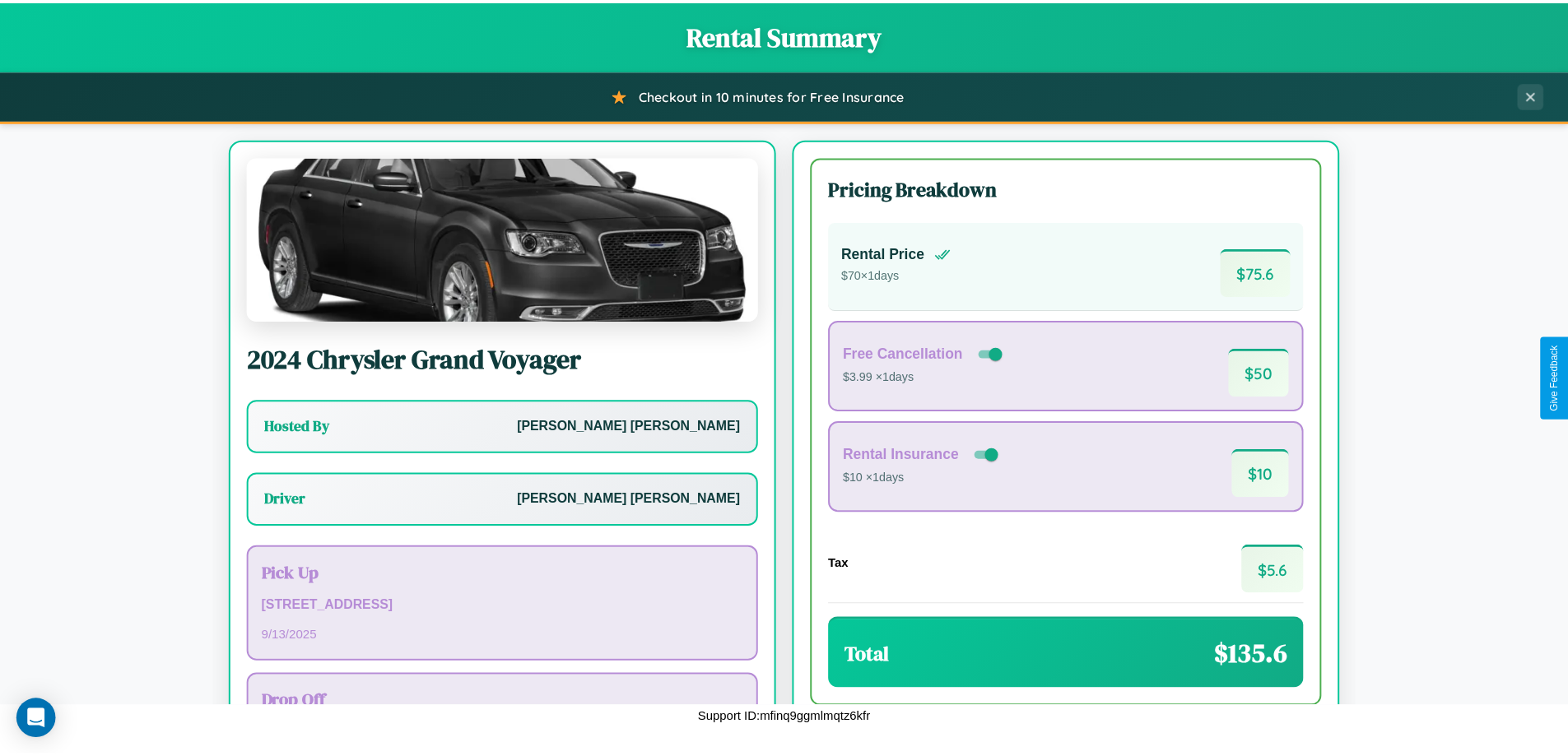
scroll to position [119, 0]
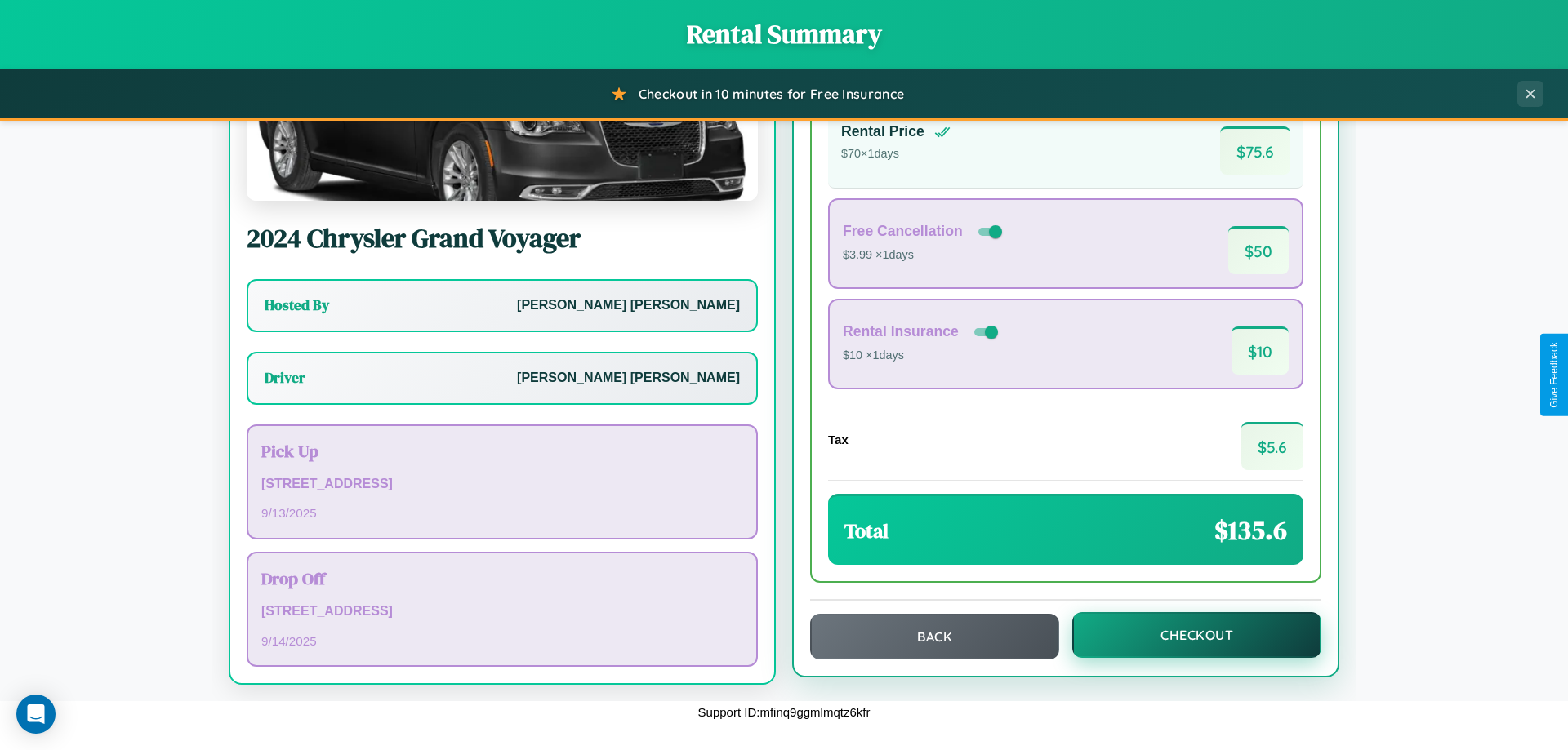
click at [1185, 635] on button "Checkout" at bounding box center [1197, 635] width 249 height 45
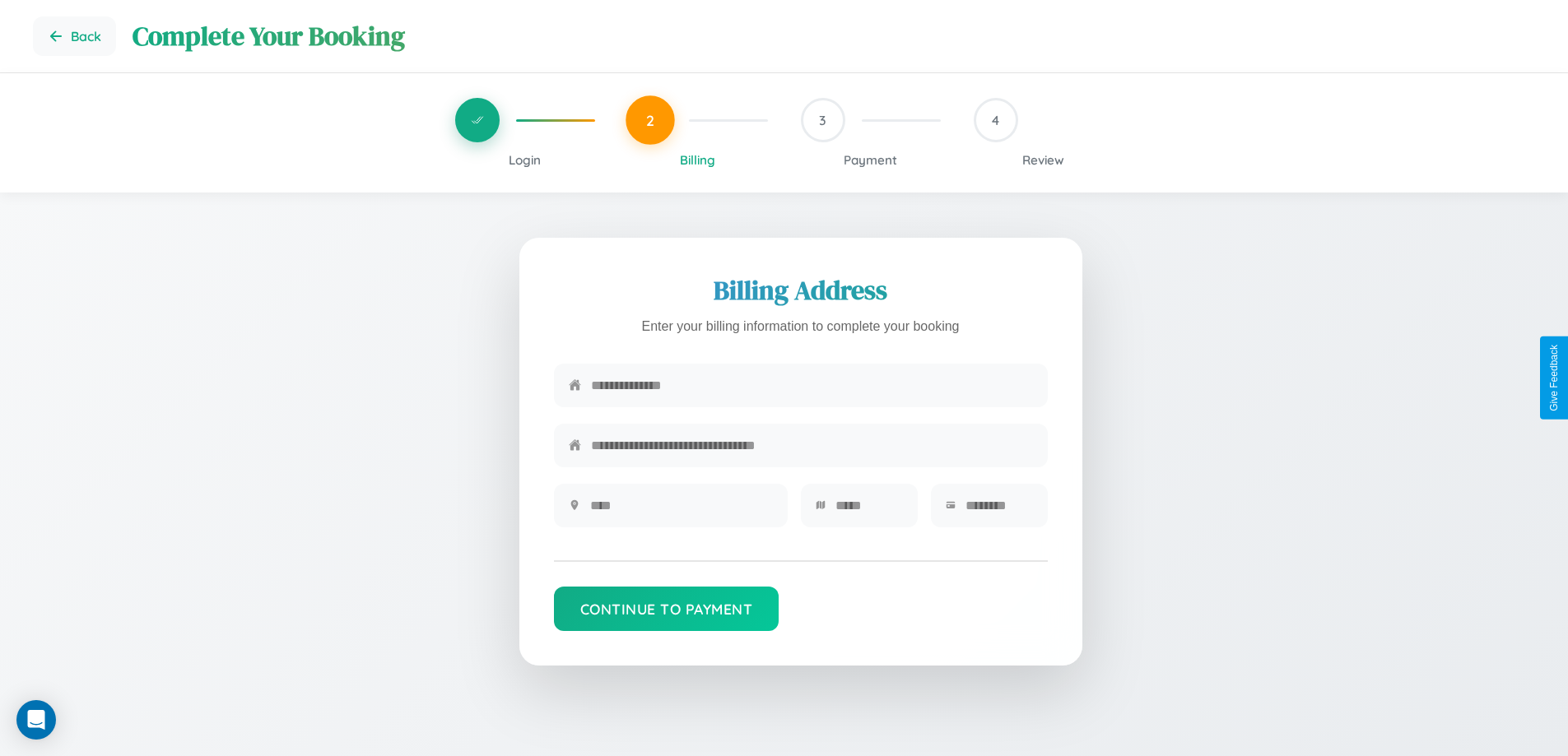
click at [812, 385] on input "text" at bounding box center [812, 385] width 442 height 40
type input "**********"
click at [681, 511] on input "text" at bounding box center [681, 506] width 183 height 40
type input "********"
click at [868, 511] on input "text" at bounding box center [869, 506] width 68 height 40
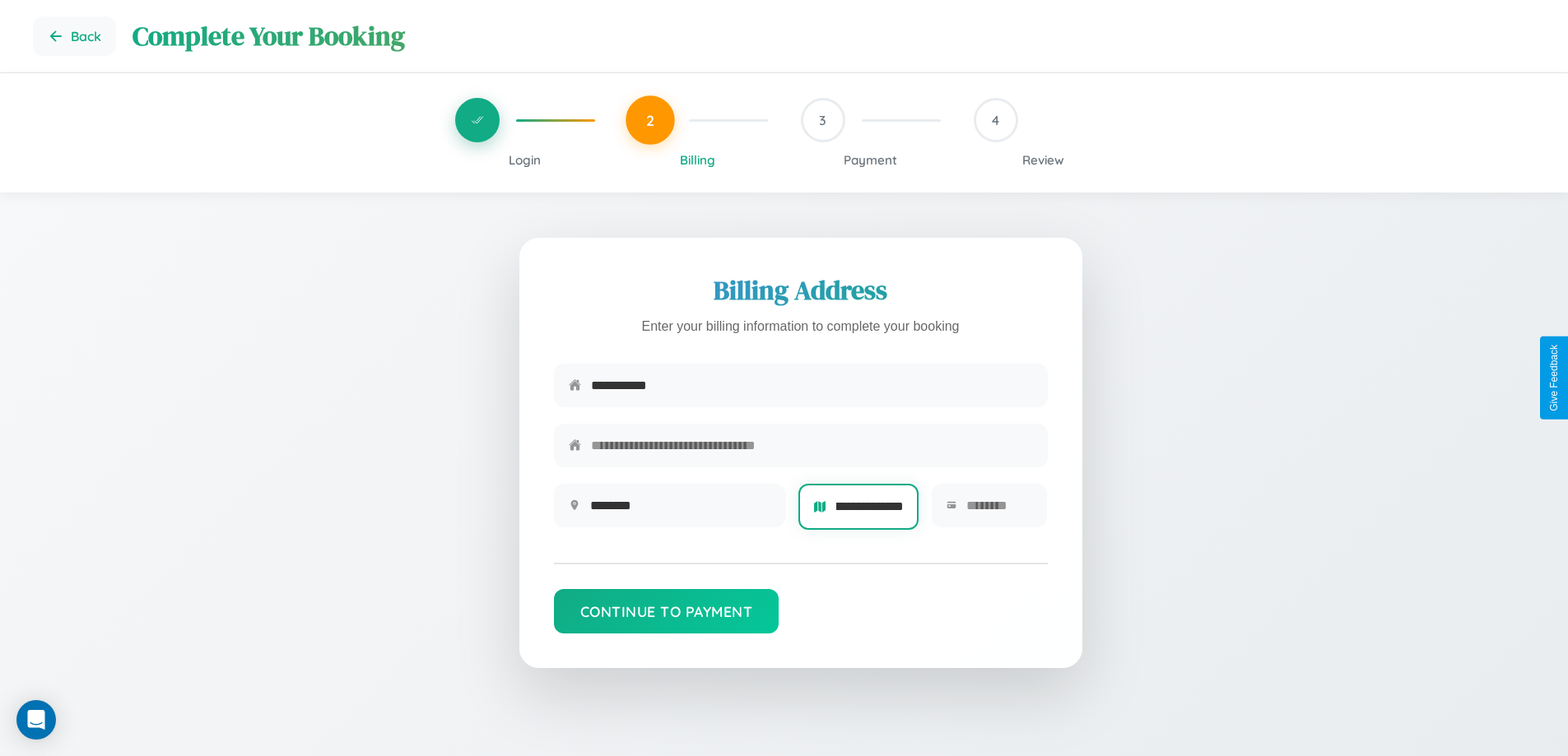
scroll to position [0, 23]
type input "**********"
click at [998, 511] on input "text" at bounding box center [1000, 506] width 67 height 40
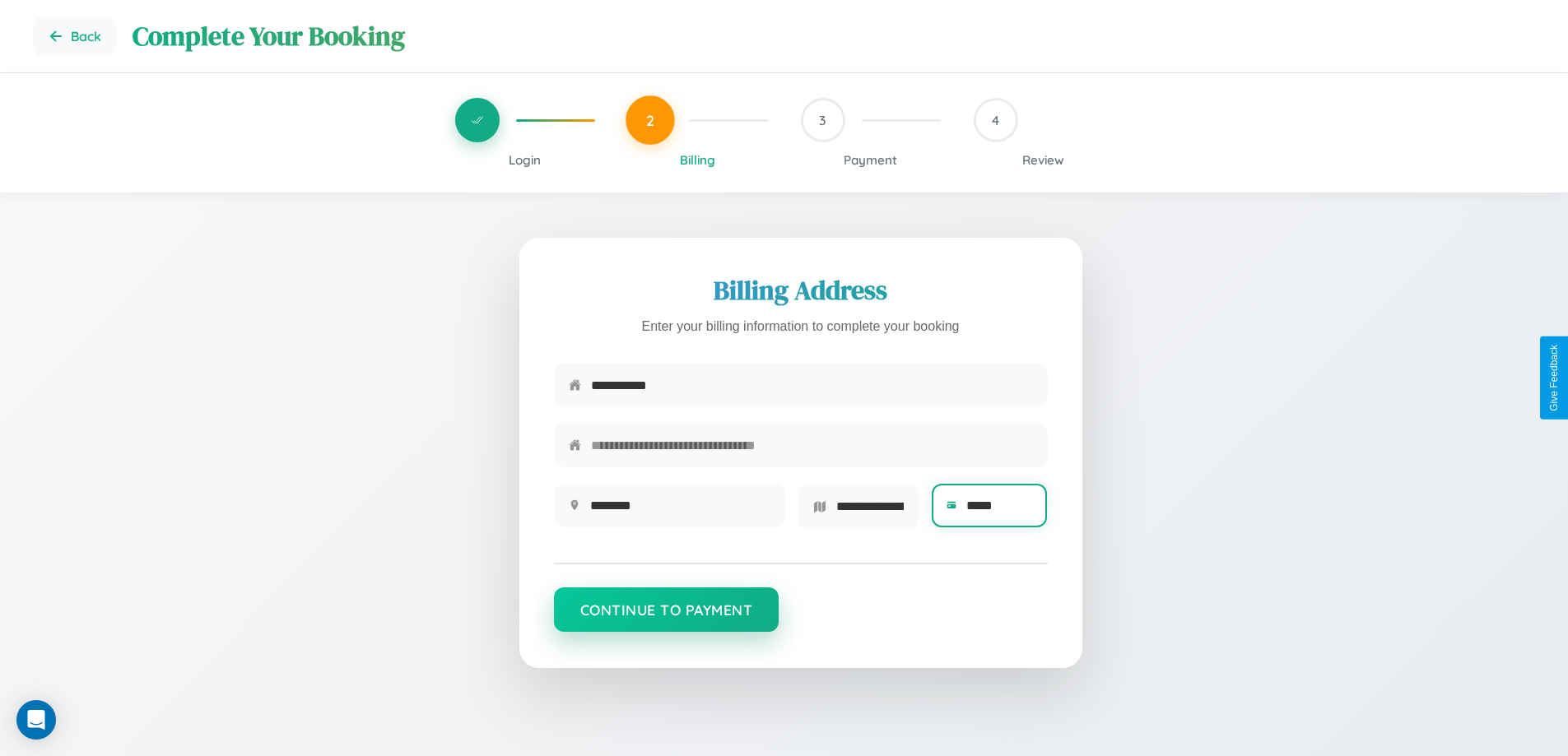
type input "*****"
click at [666, 615] on button "Continue to Payment" at bounding box center [666, 610] width 225 height 44
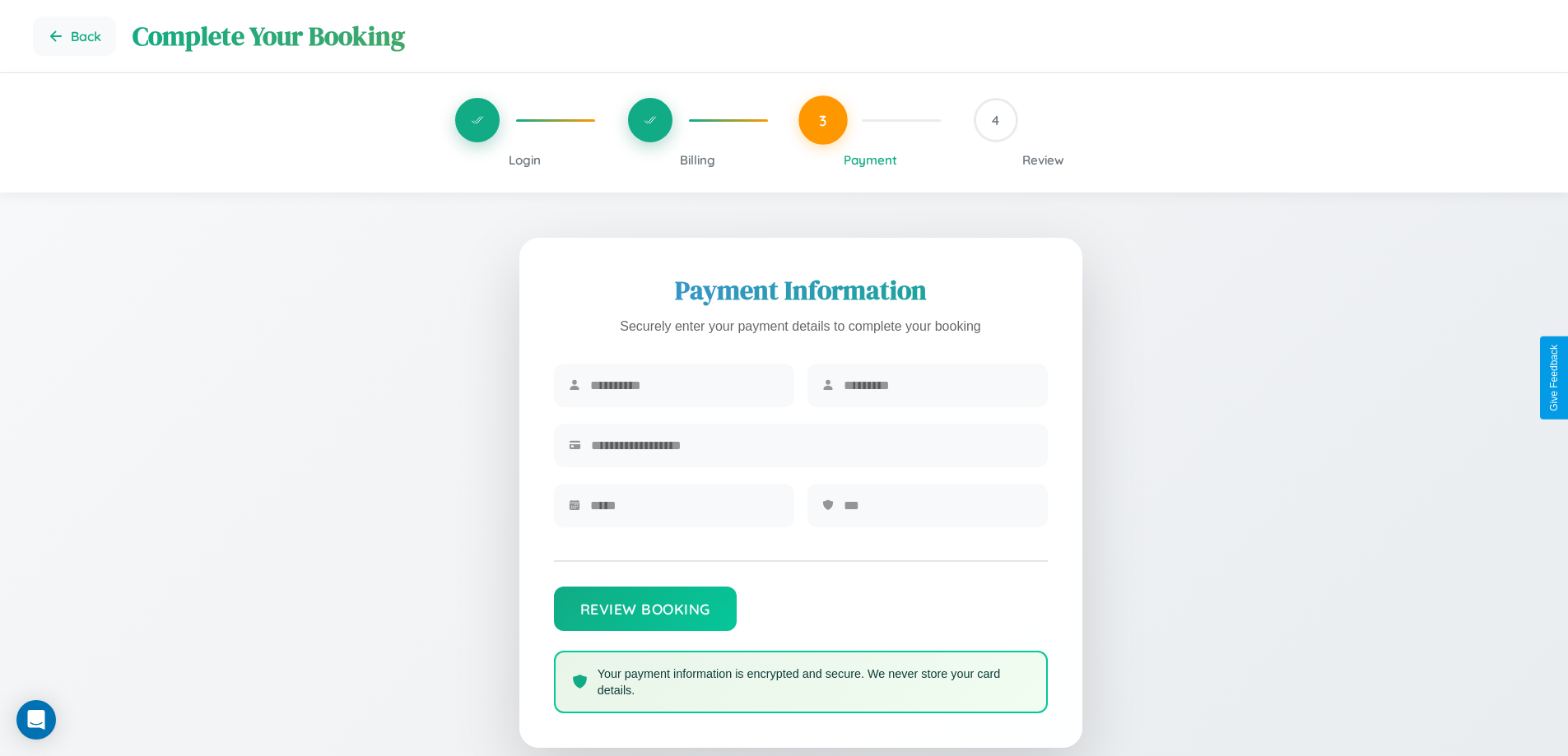
click at [684, 385] on input "text" at bounding box center [684, 385] width 189 height 40
type input "*****"
click at [938, 385] on input "text" at bounding box center [938, 385] width 189 height 40
type input "******"
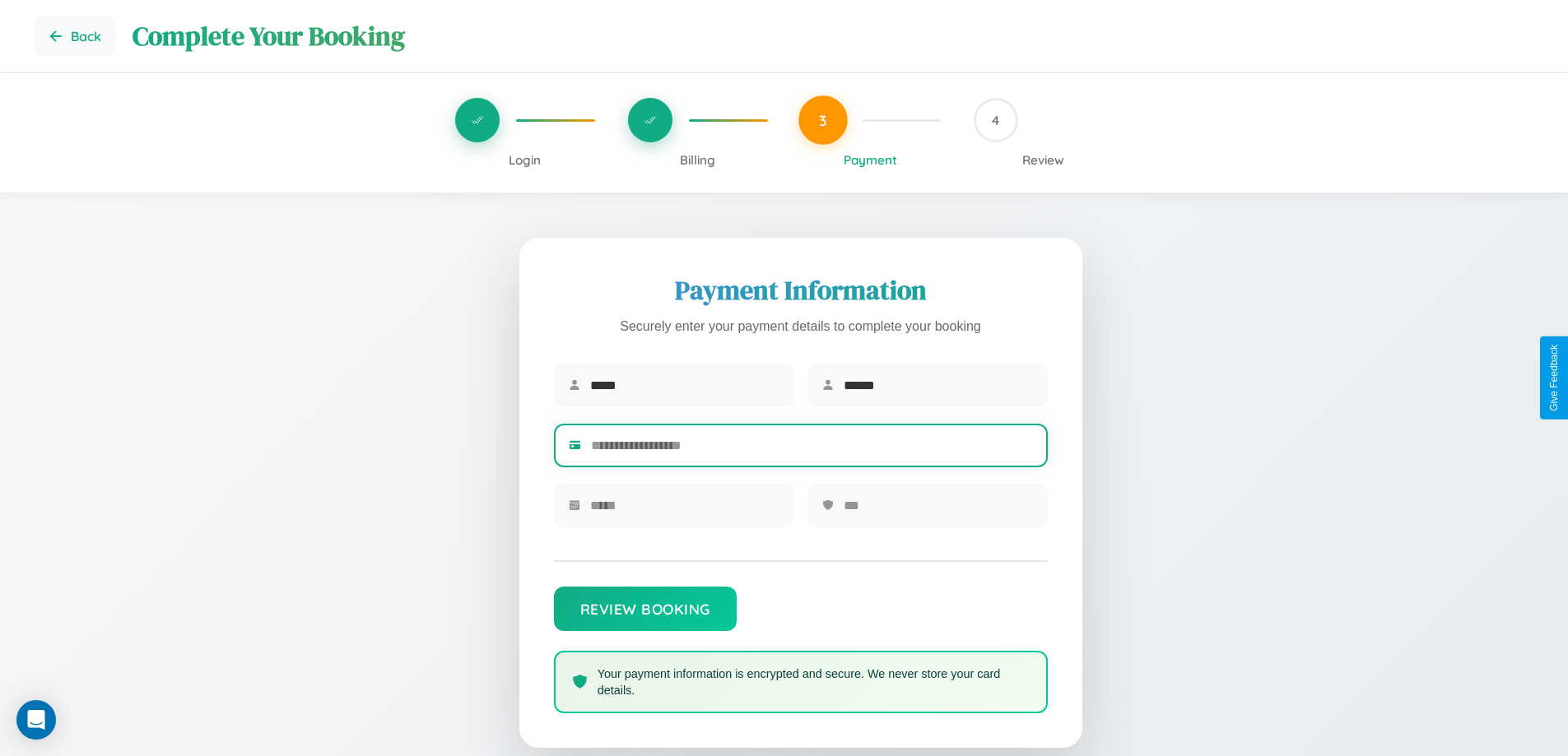
click at [812, 449] on input "text" at bounding box center [812, 445] width 442 height 40
type input "**********"
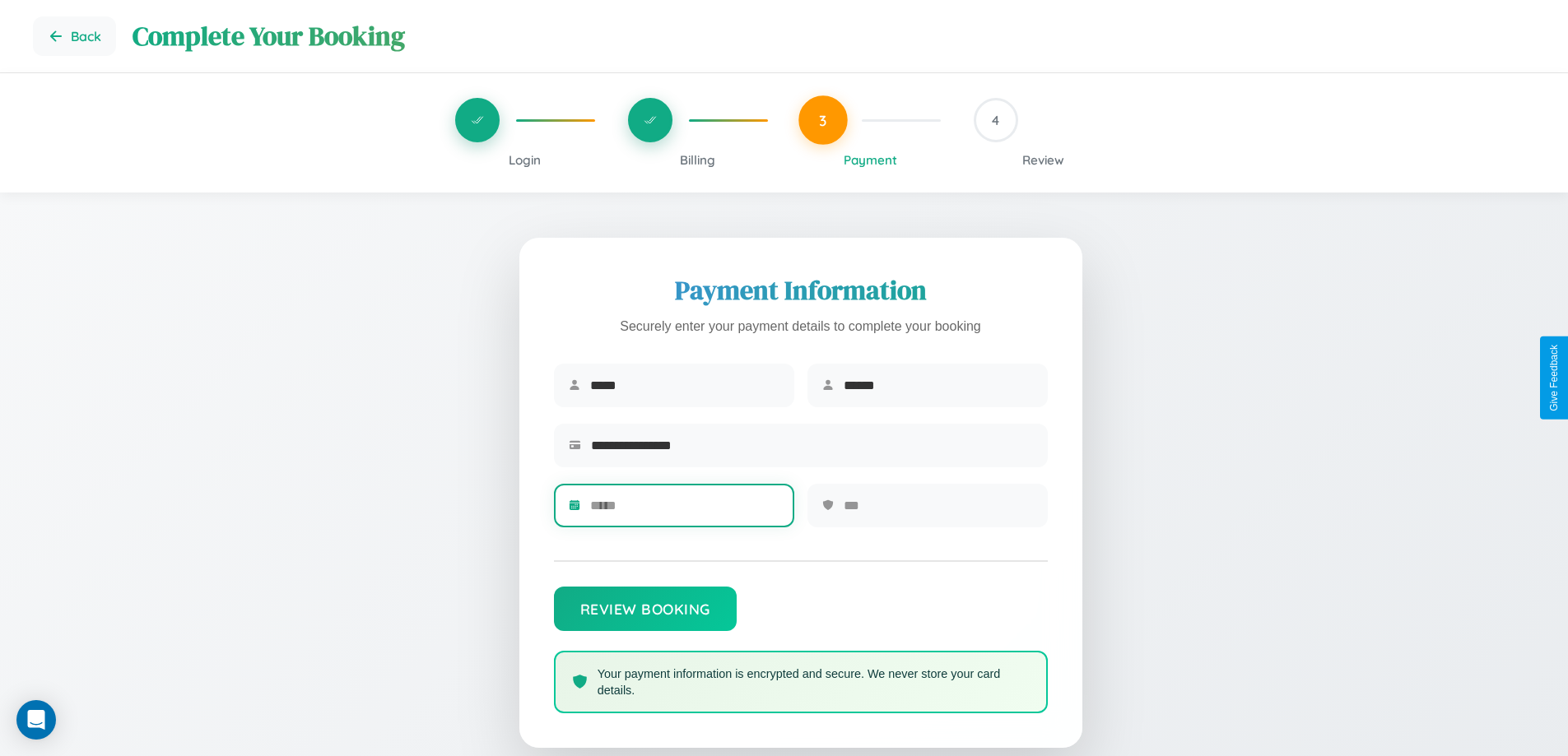
click at [684, 511] on input "text" at bounding box center [684, 506] width 189 height 40
type input "*****"
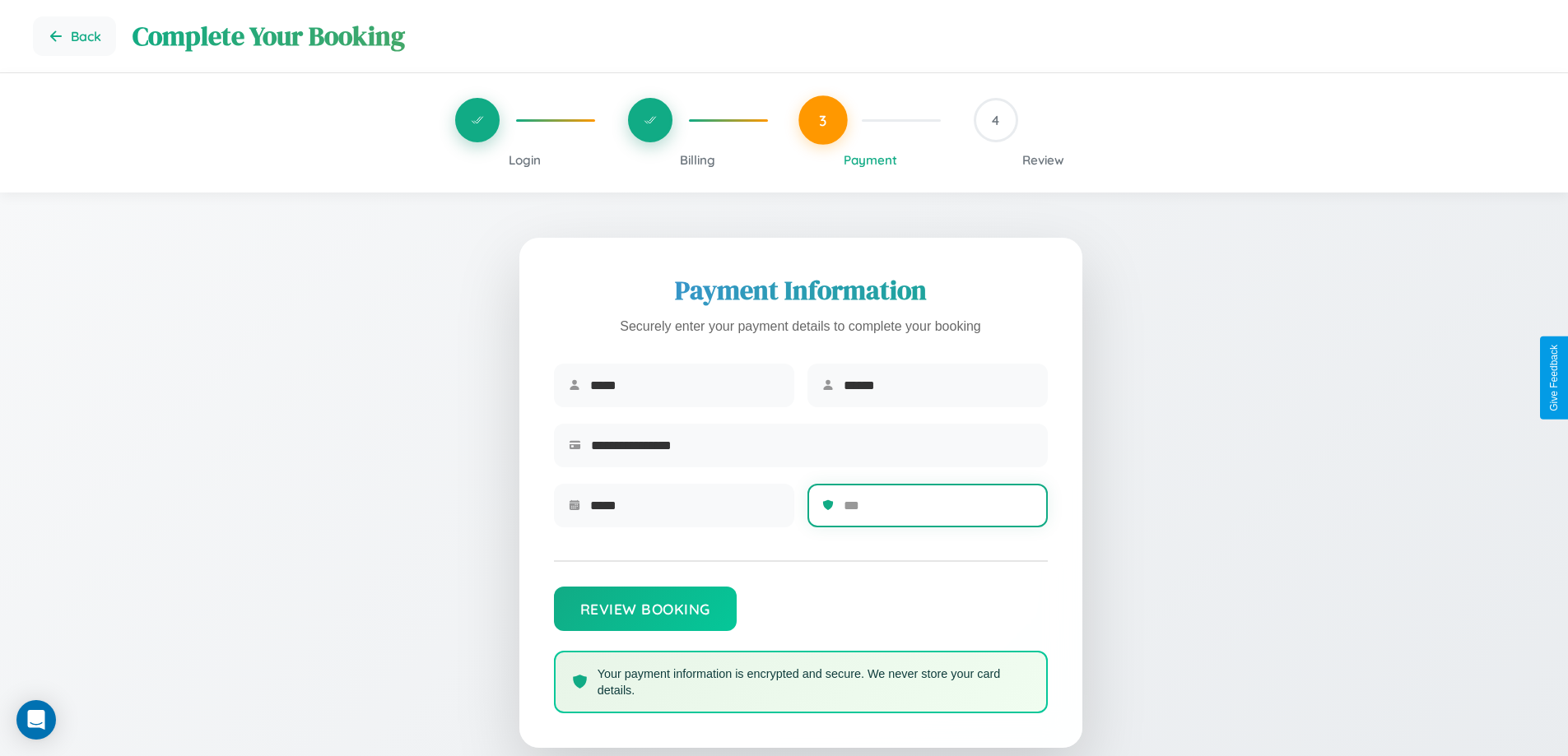
click at [938, 511] on input "text" at bounding box center [938, 506] width 189 height 40
type input "***"
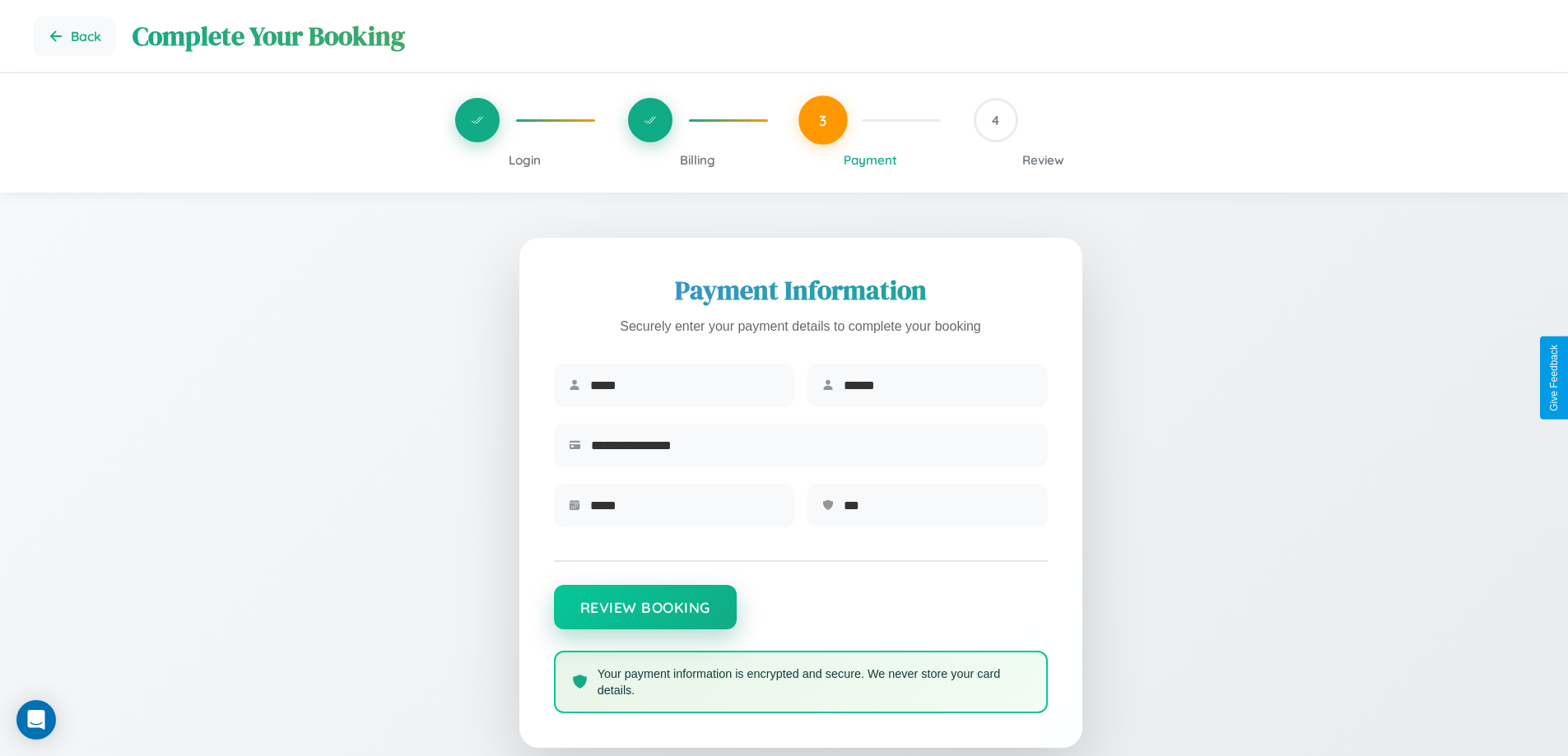
click at [644, 615] on button "Review Booking" at bounding box center [645, 607] width 183 height 44
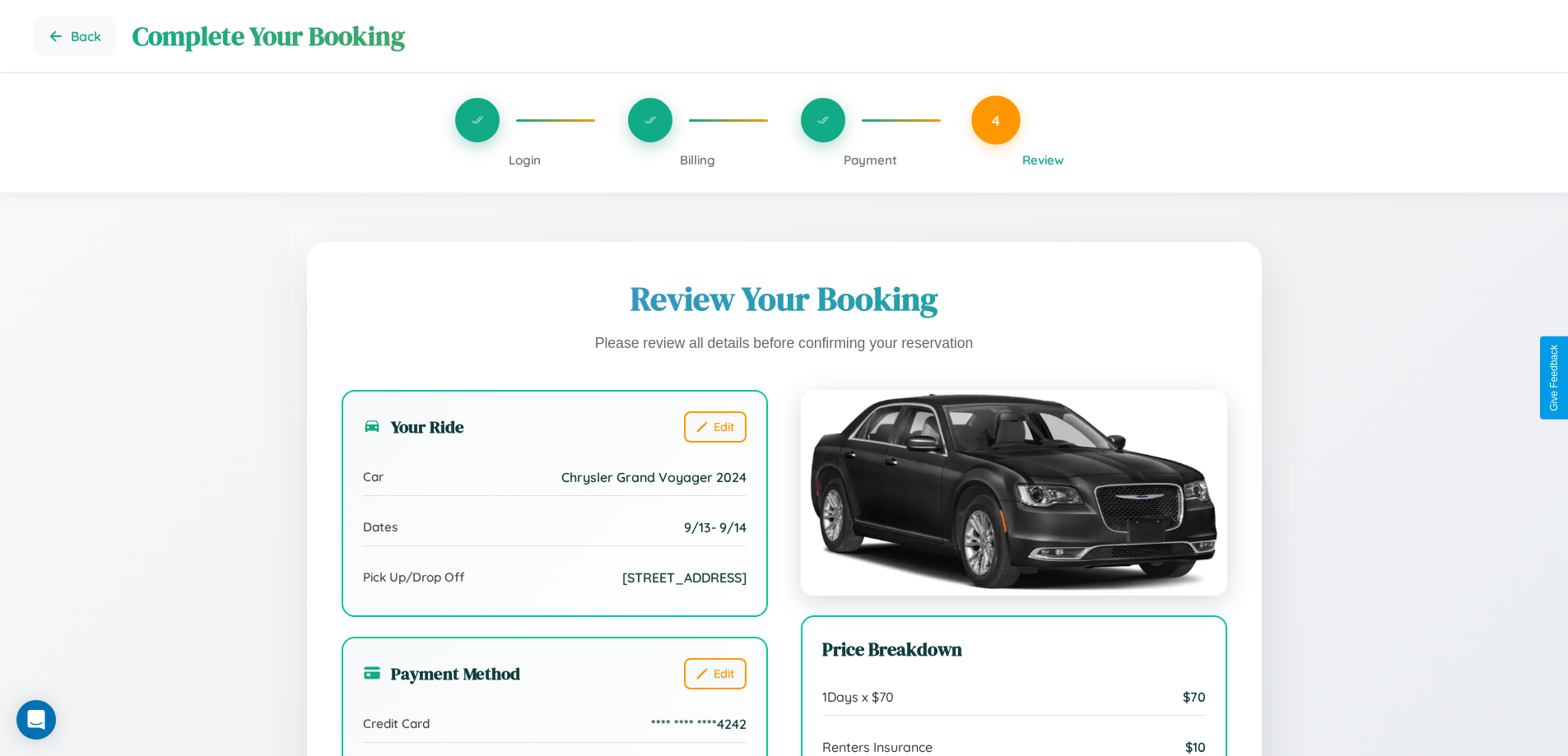
click at [870, 159] on span "Payment" at bounding box center [870, 160] width 54 height 16
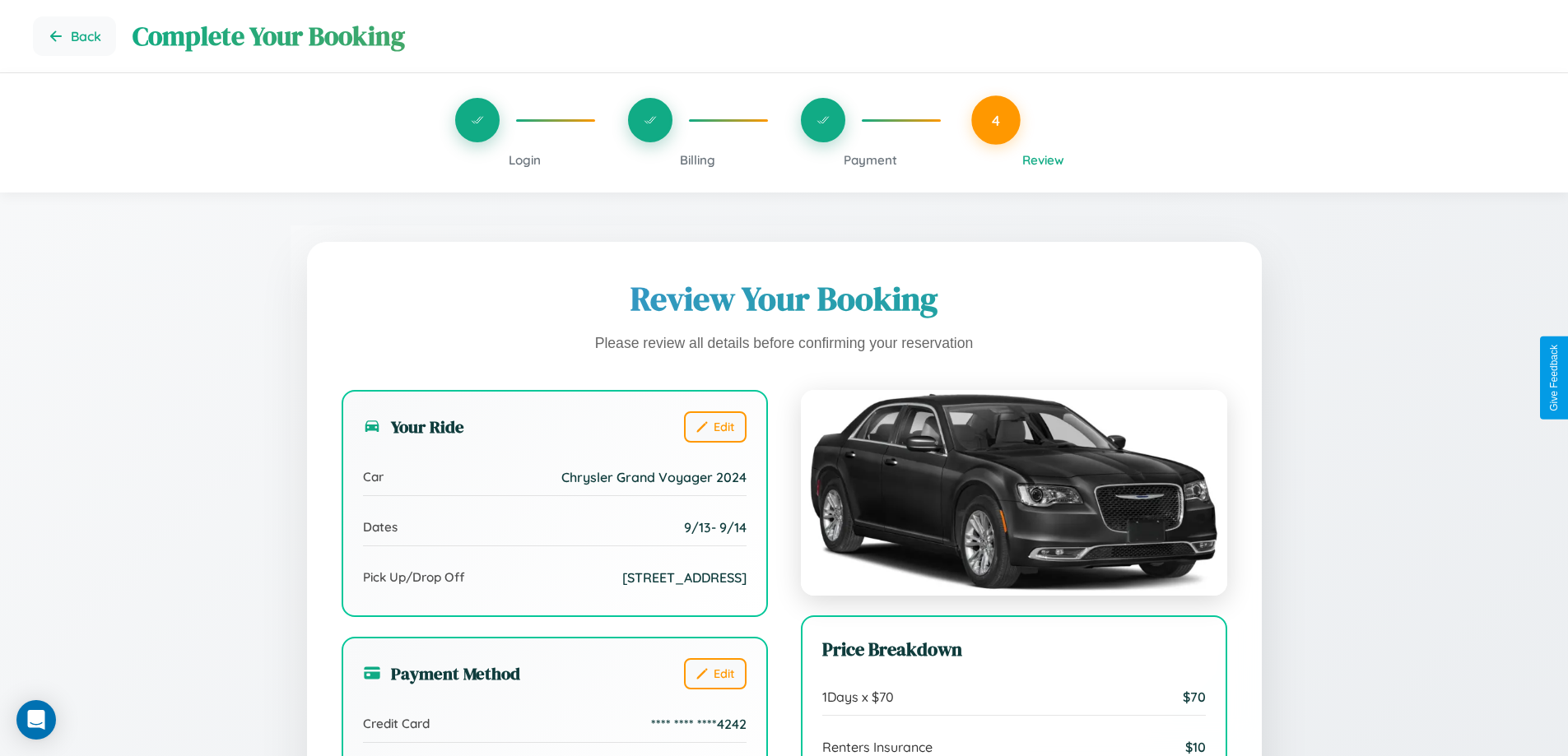
click at [870, 159] on span "Payment" at bounding box center [870, 160] width 54 height 16
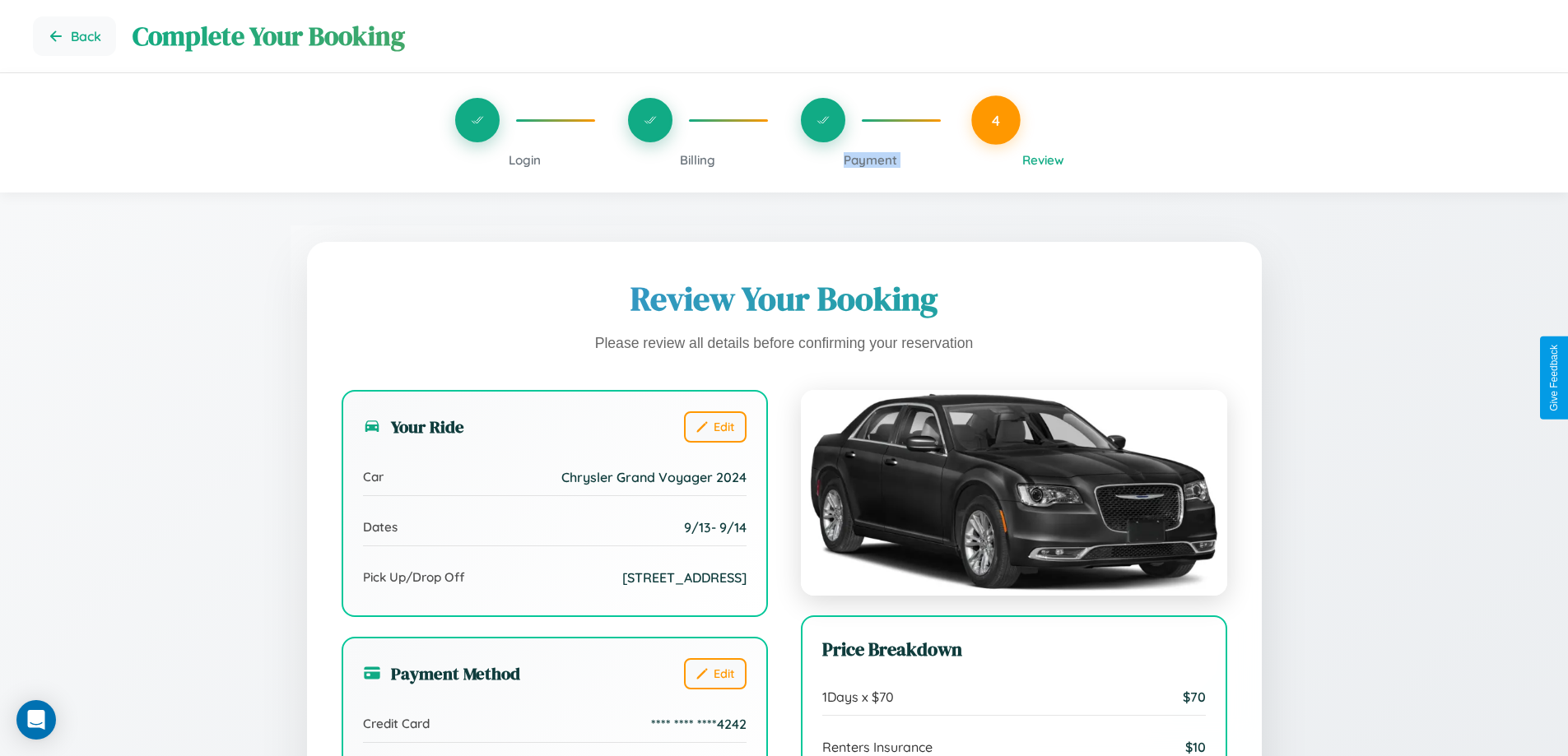
click at [870, 159] on span "Payment" at bounding box center [870, 160] width 54 height 16
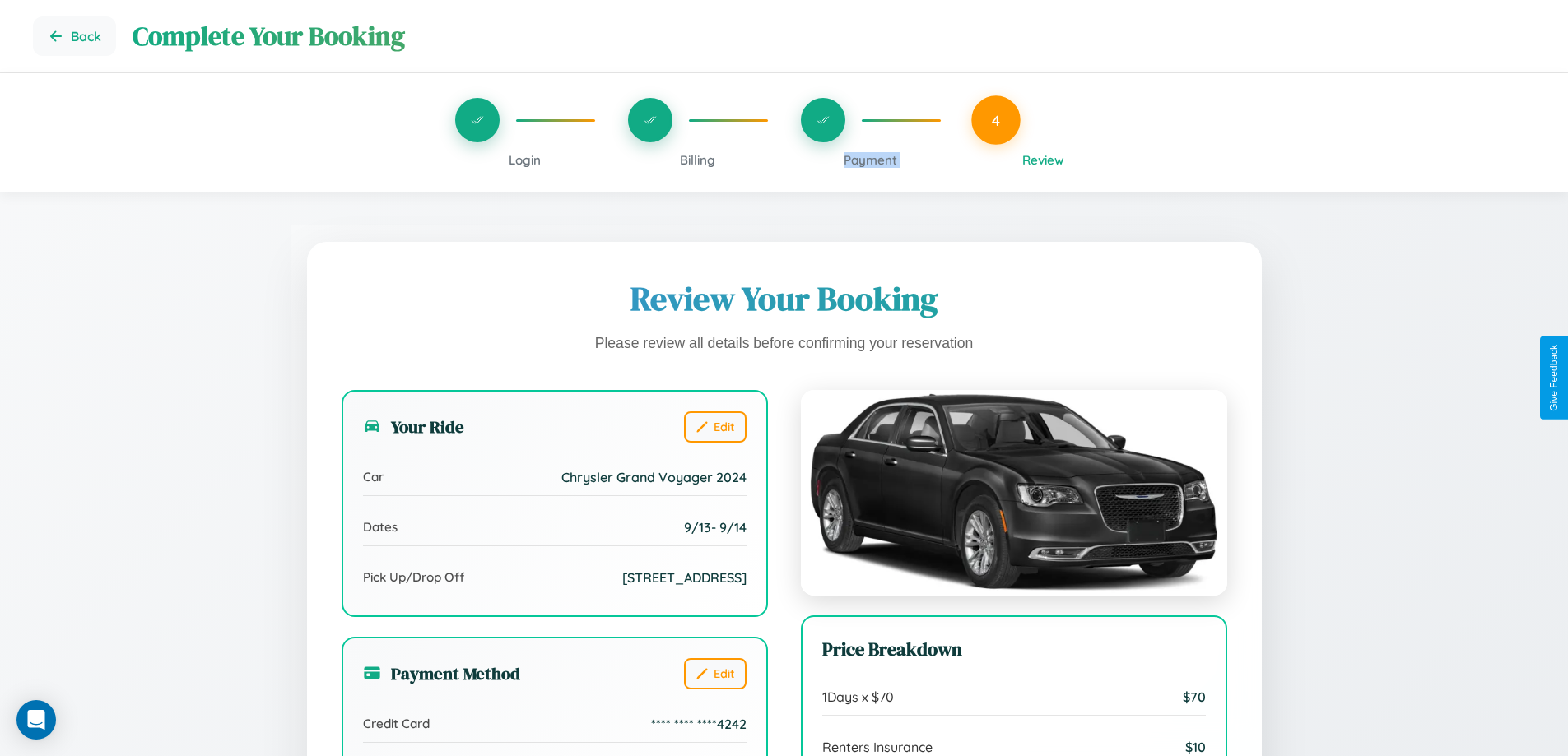
click at [870, 159] on span "Payment" at bounding box center [870, 160] width 54 height 16
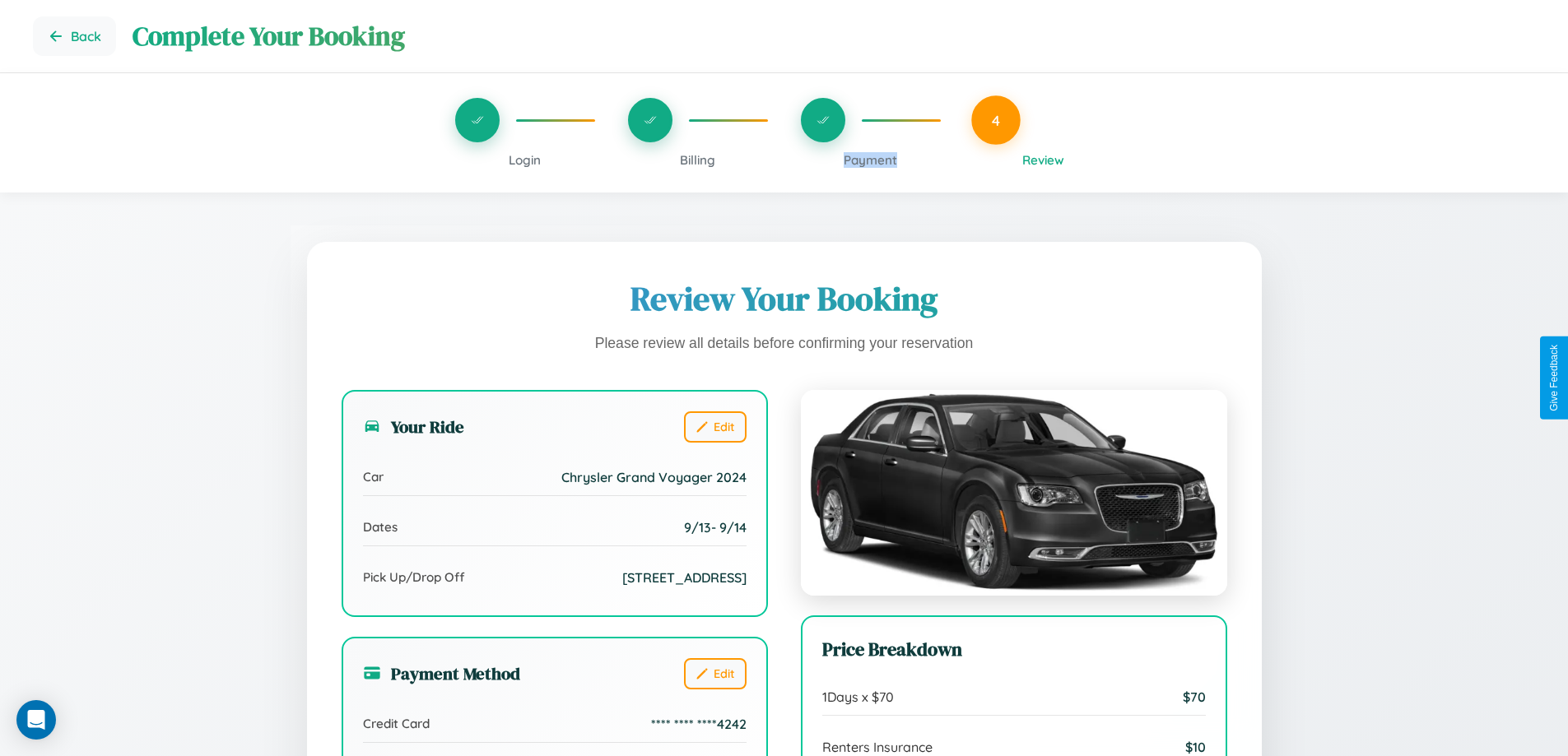
click at [870, 159] on span "Payment" at bounding box center [870, 160] width 54 height 16
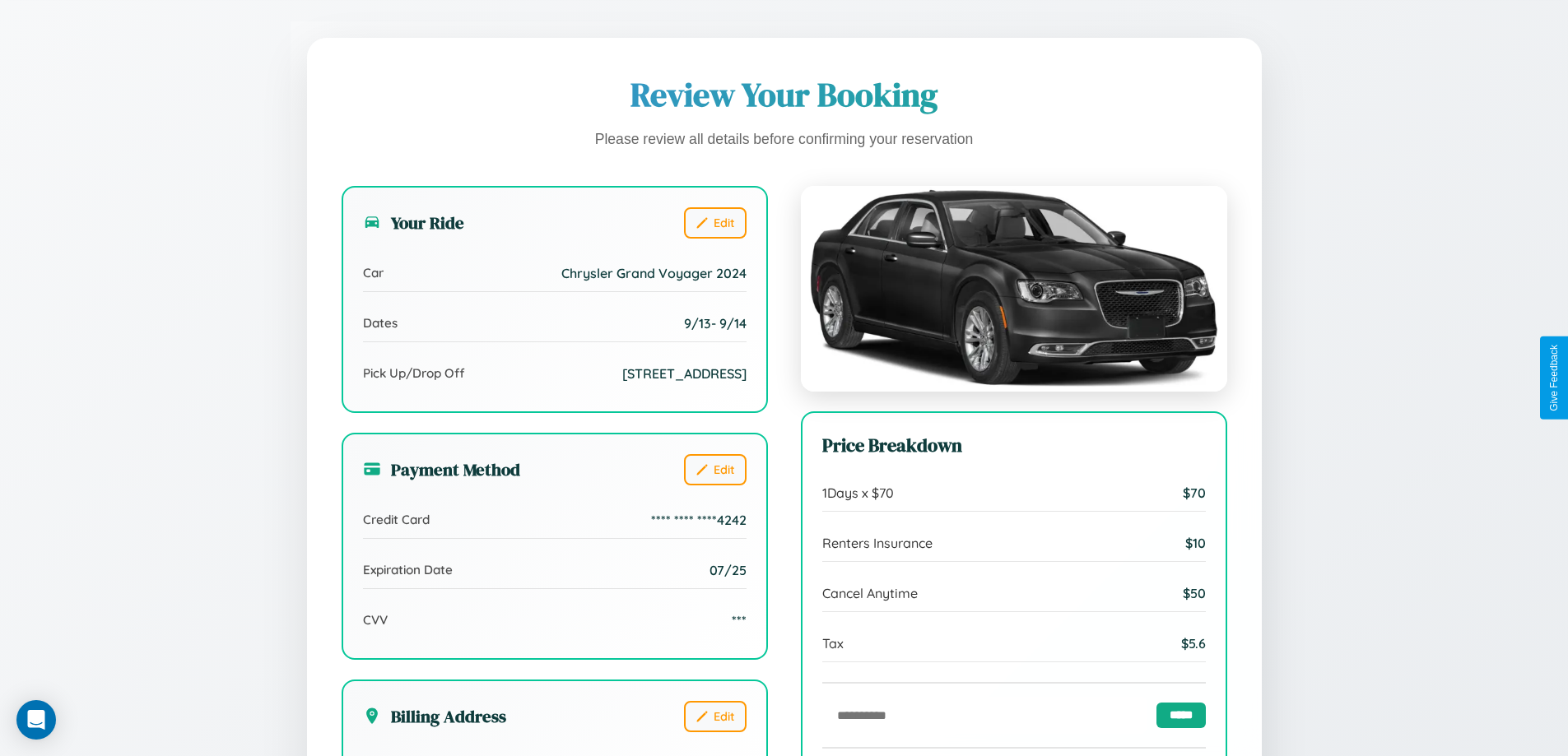
scroll to position [503, 0]
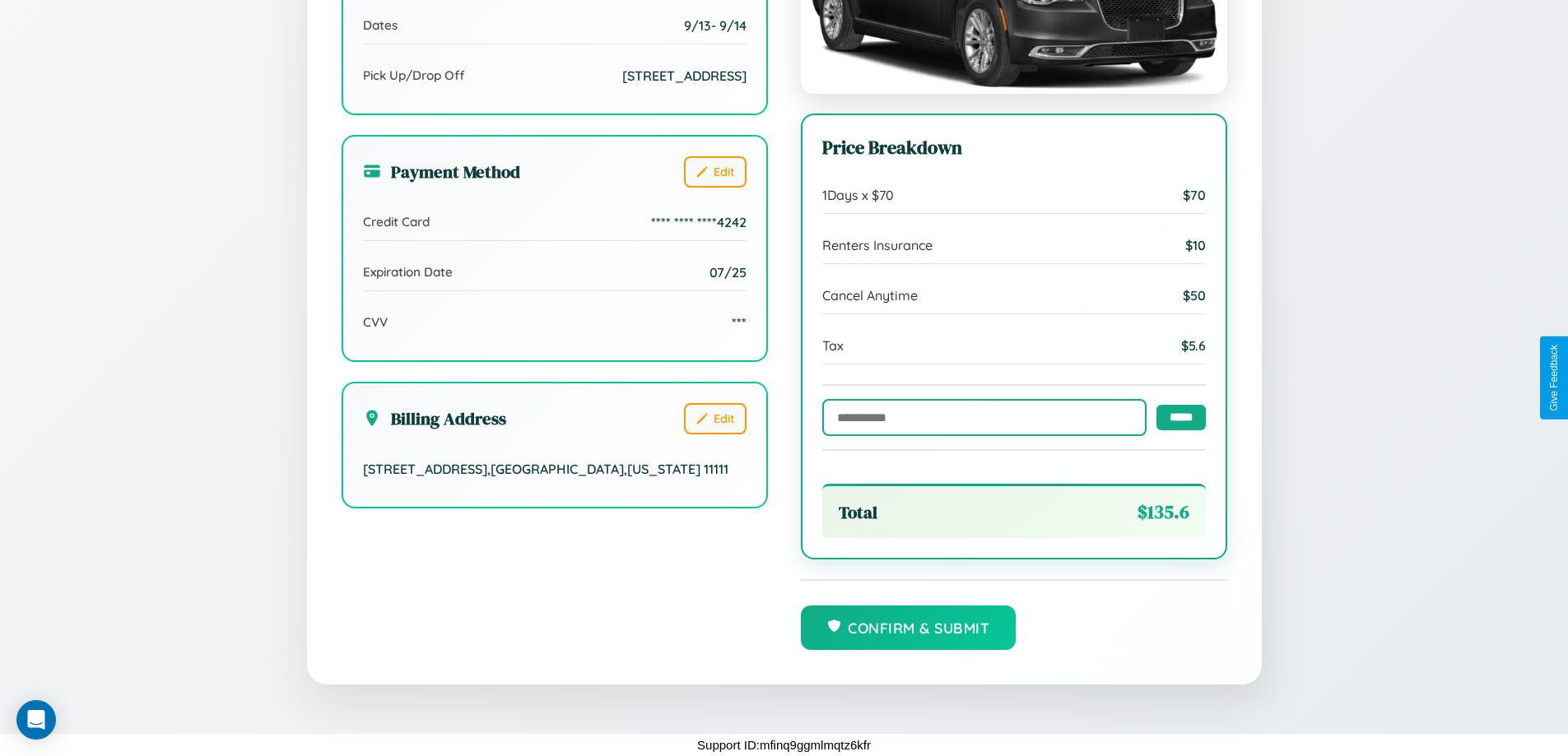
click at [980, 416] on input "text" at bounding box center [984, 417] width 324 height 37
type input "******"
click at [1176, 415] on input "*****" at bounding box center [1182, 416] width 49 height 26
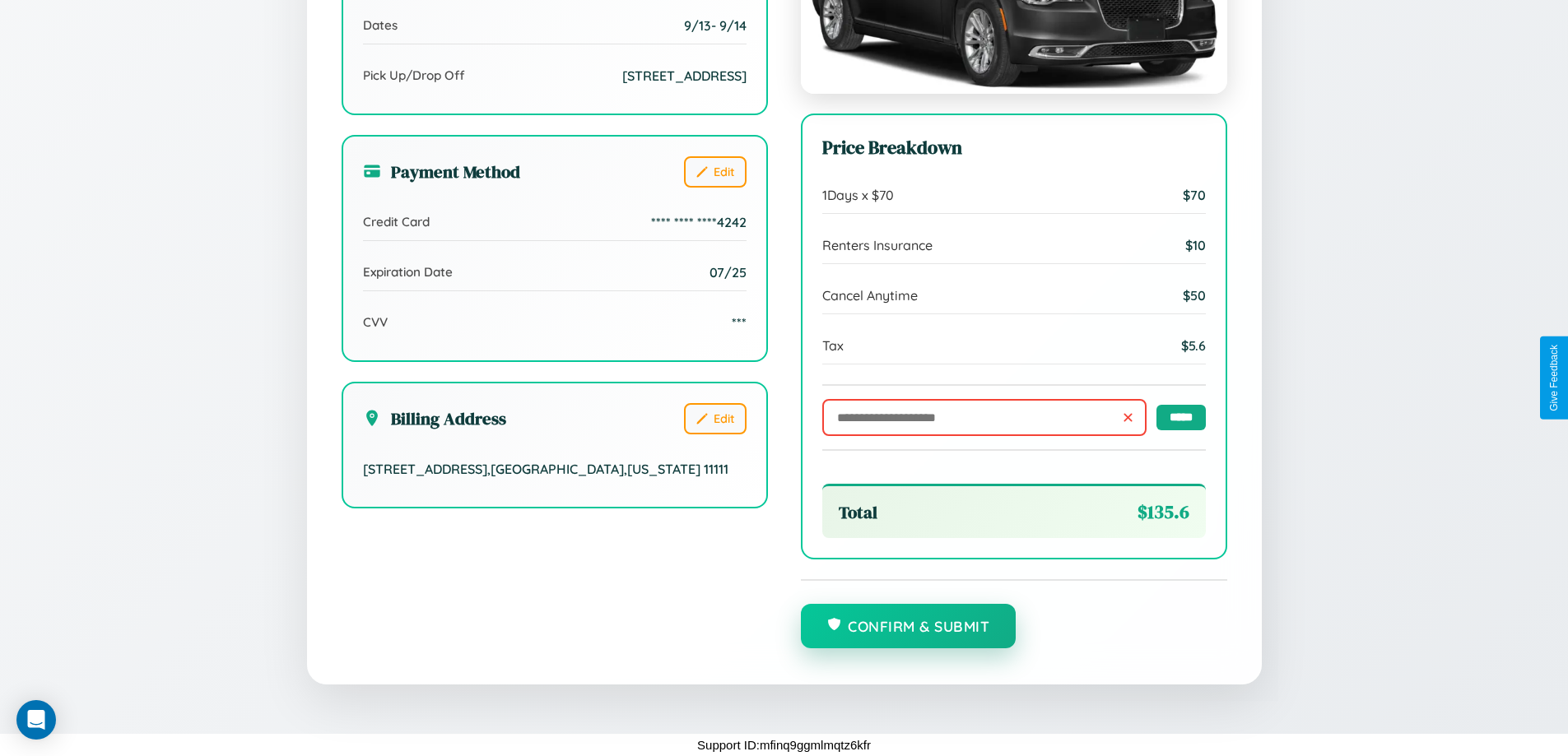
click at [908, 627] on button "Confirm & Submit" at bounding box center [909, 626] width 216 height 44
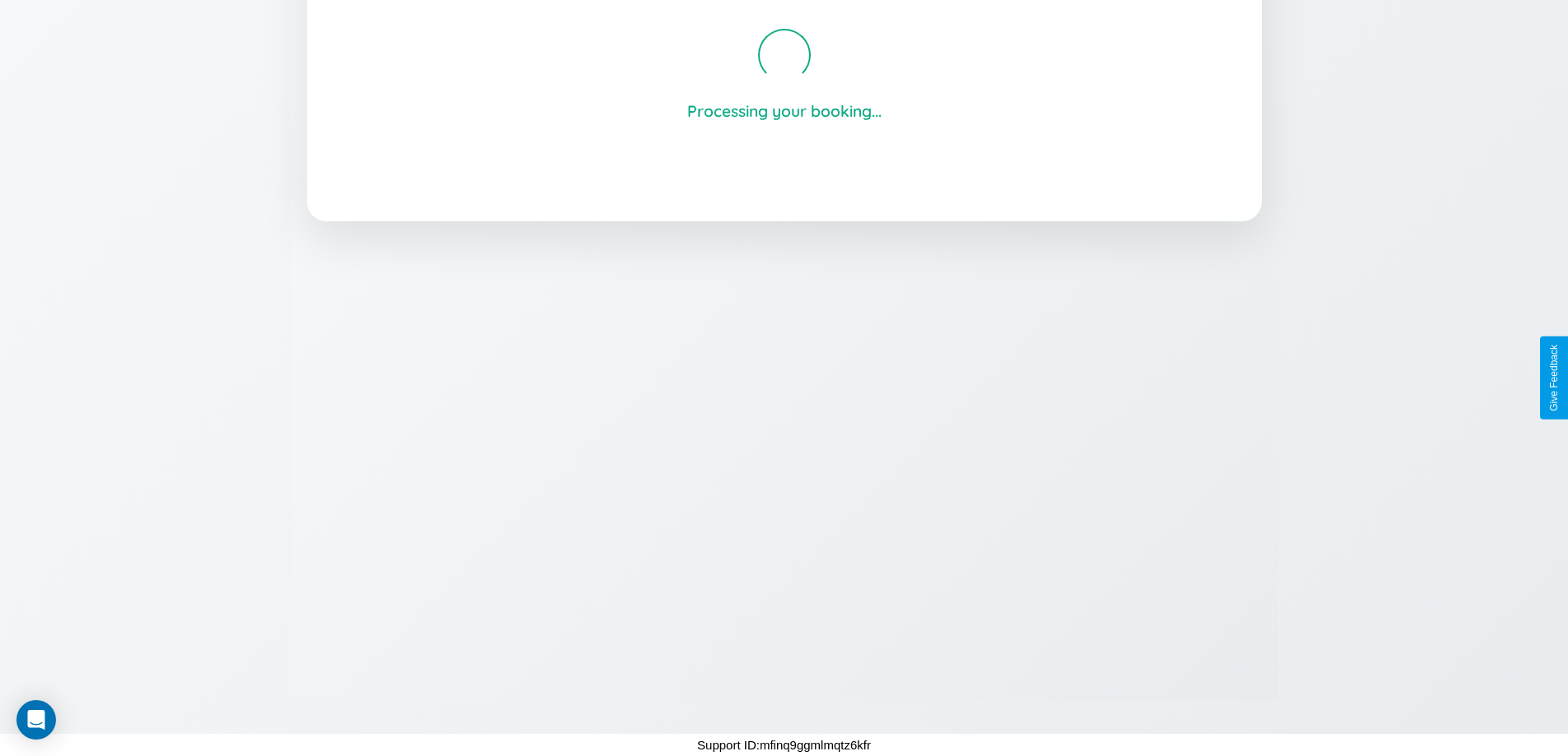
scroll to position [313, 0]
